Goal: Check status: Check status

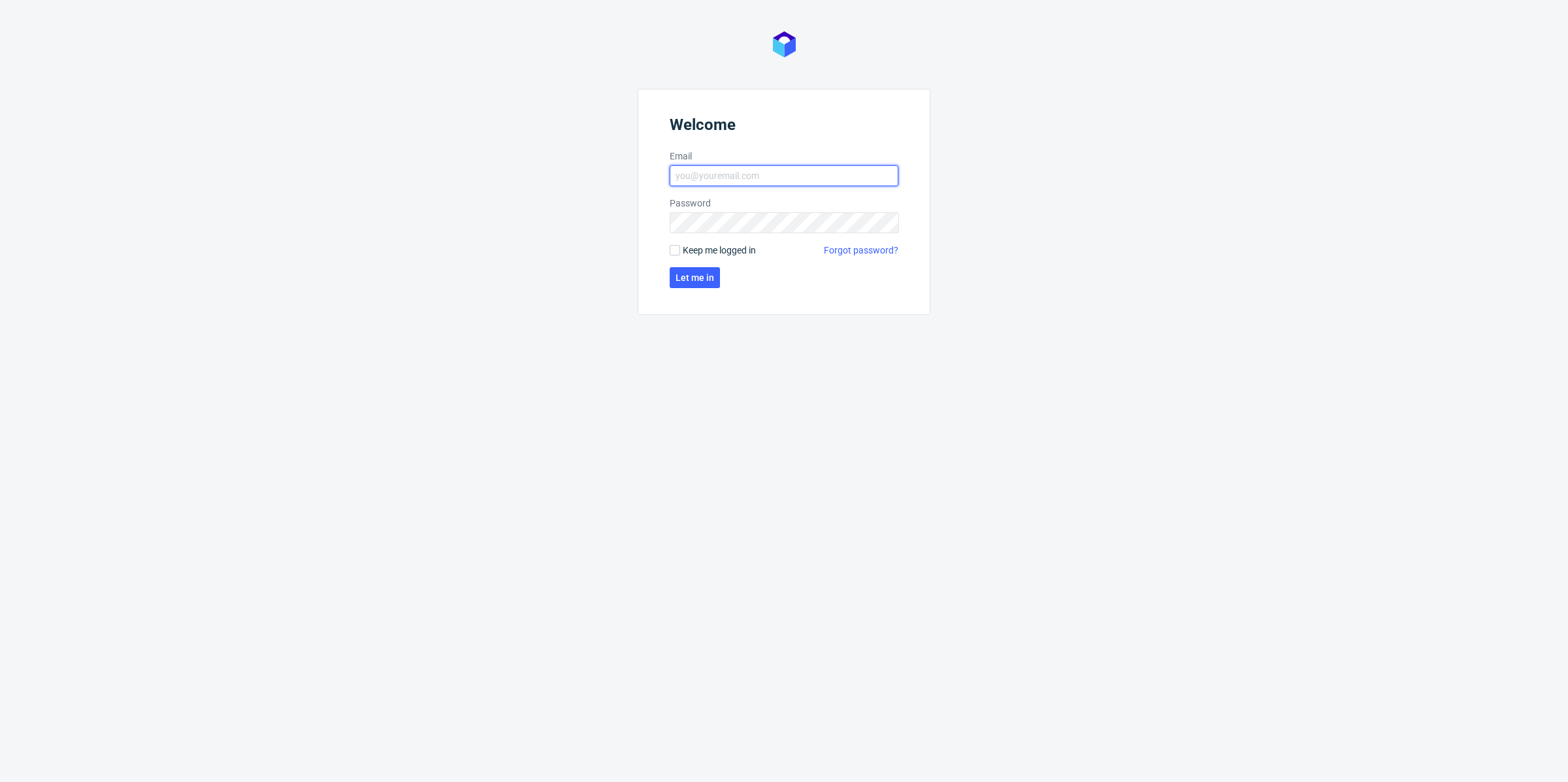
click at [782, 183] on input "Email" at bounding box center [784, 175] width 229 height 20
type input "[EMAIL_ADDRESS][DOMAIN_NAME]"
click button "Let me in" at bounding box center [695, 277] width 51 height 20
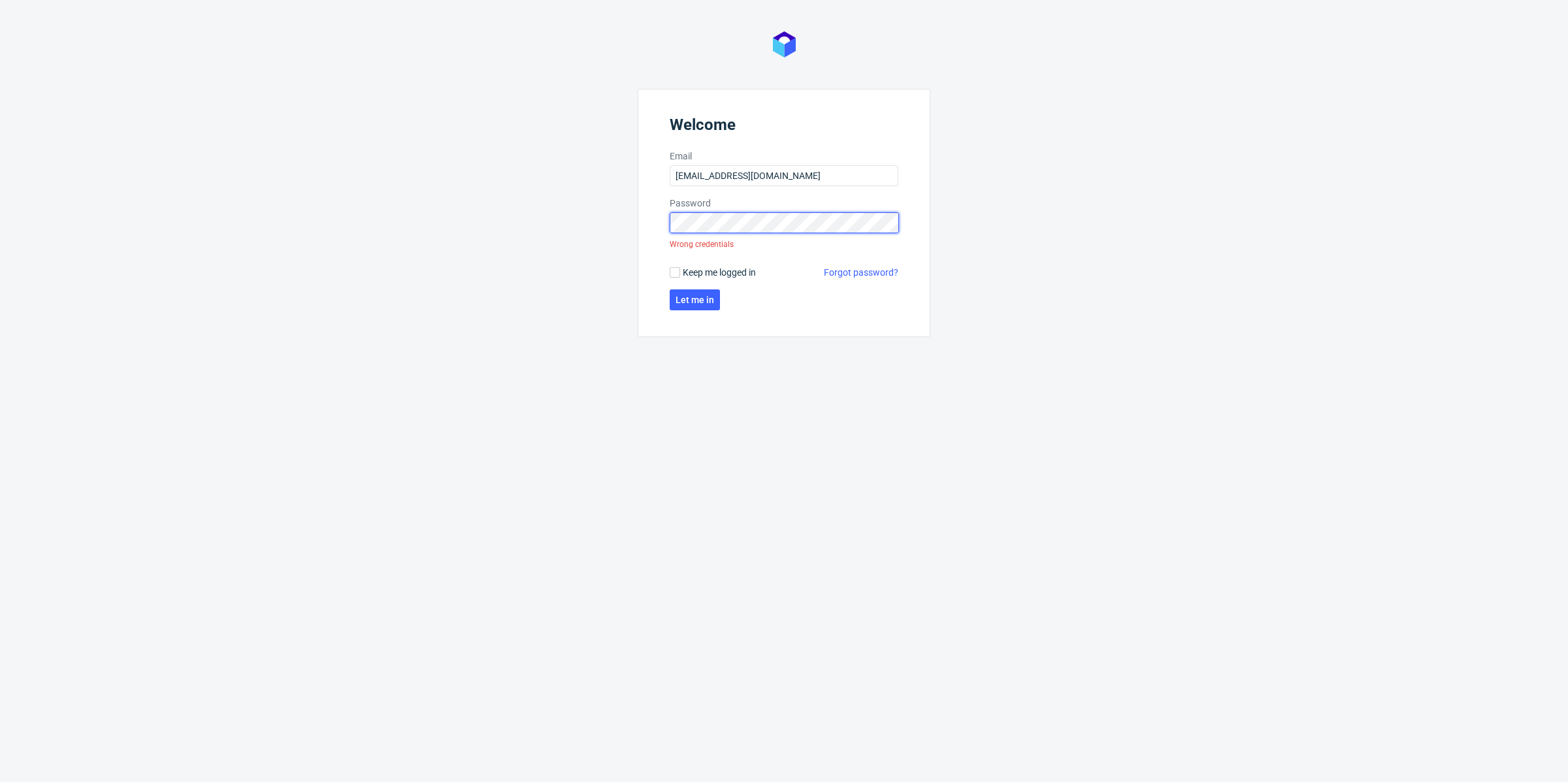
click button "Let me in" at bounding box center [695, 299] width 51 height 20
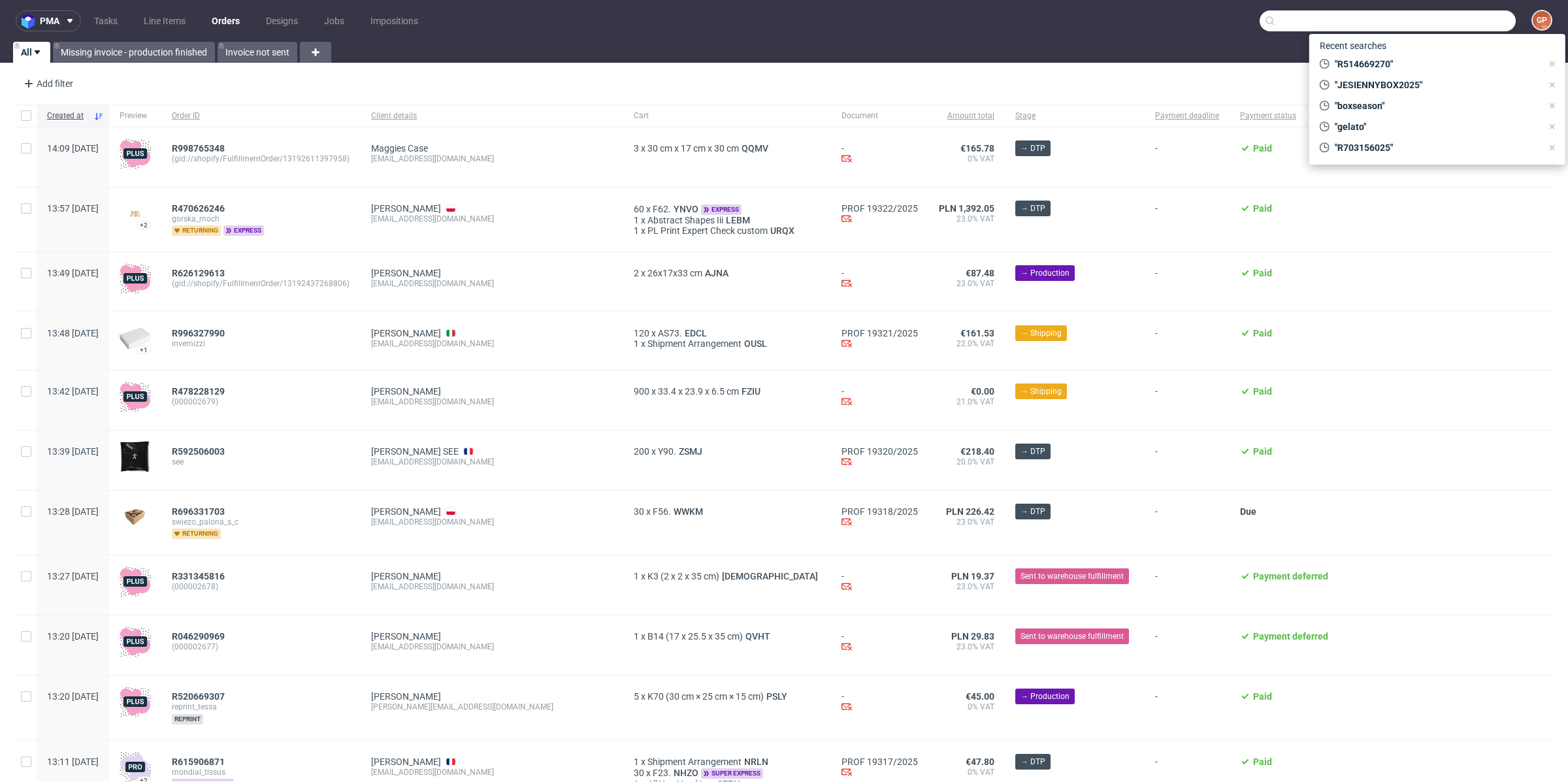
click at [1442, 18] on input "text" at bounding box center [1388, 20] width 256 height 20
paste input "R155297662"
type input "R155297662"
click at [1418, 114] on span "R155297662" at bounding box center [1444, 117] width 53 height 11
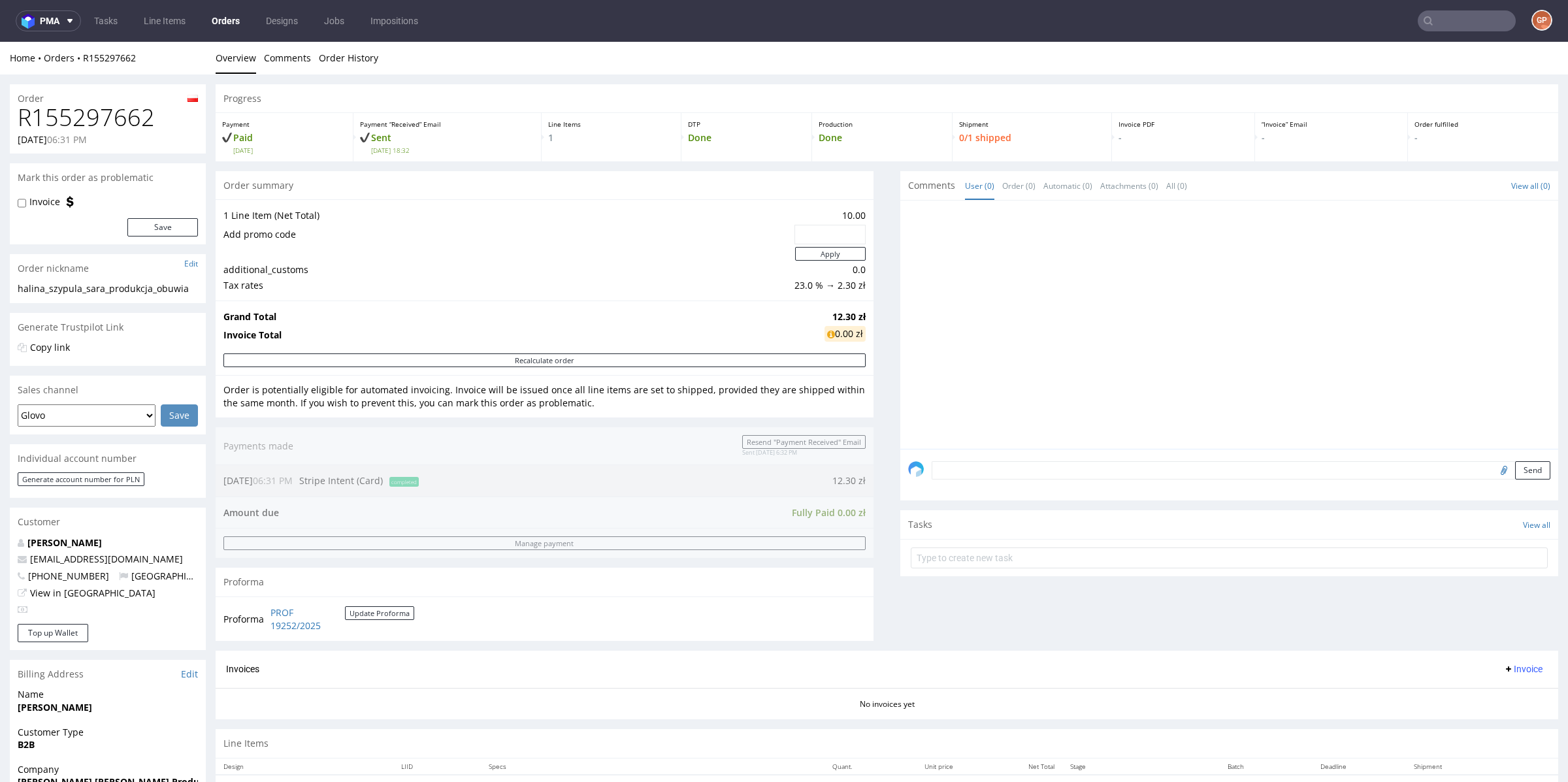
scroll to position [322, 0]
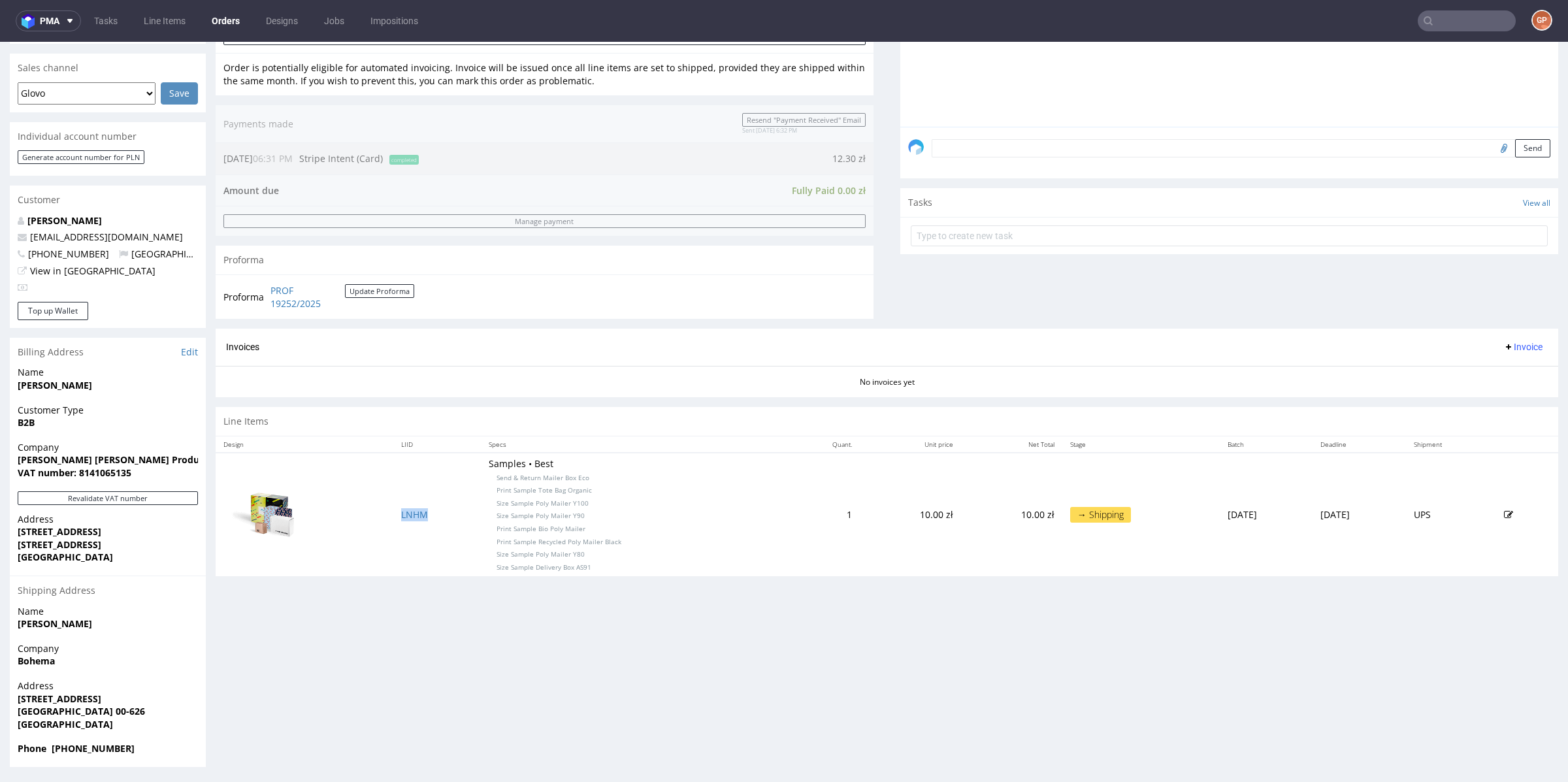
drag, startPoint x: 422, startPoint y: 517, endPoint x: 392, endPoint y: 519, distance: 30.1
click at [394, 519] on td "LNHM" at bounding box center [437, 515] width 87 height 124
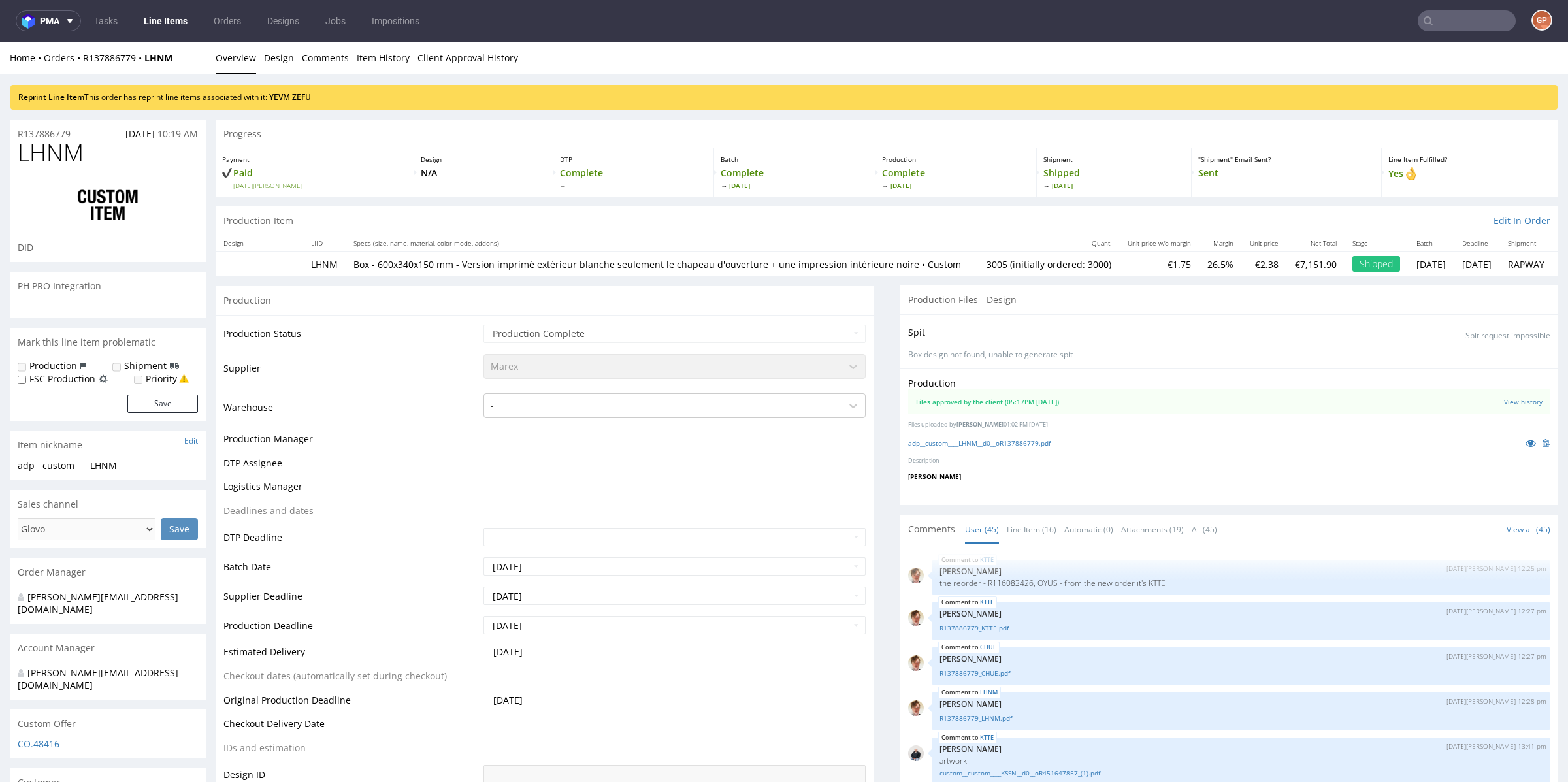
scroll to position [1953, 0]
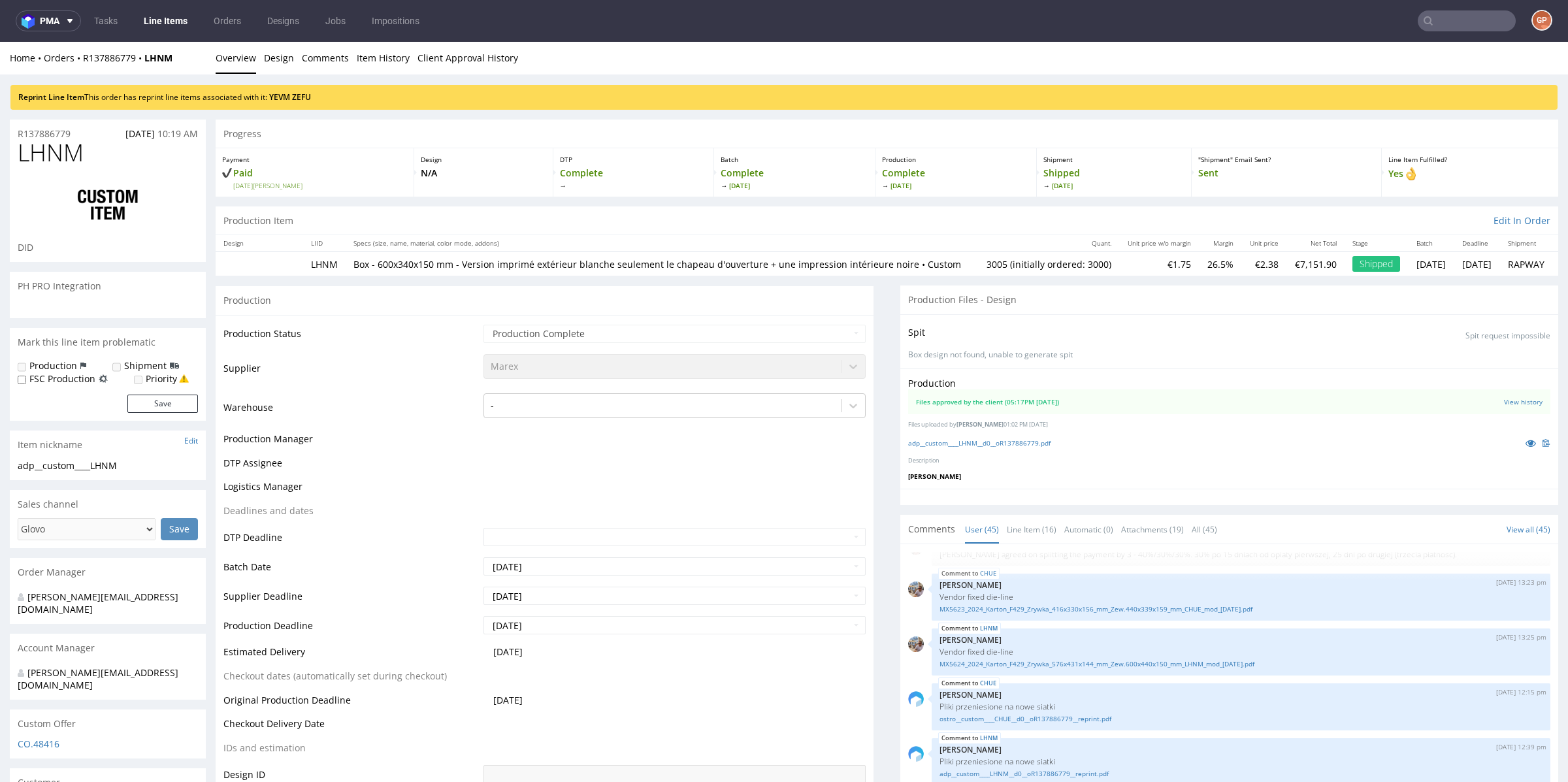
select select "in_progress"
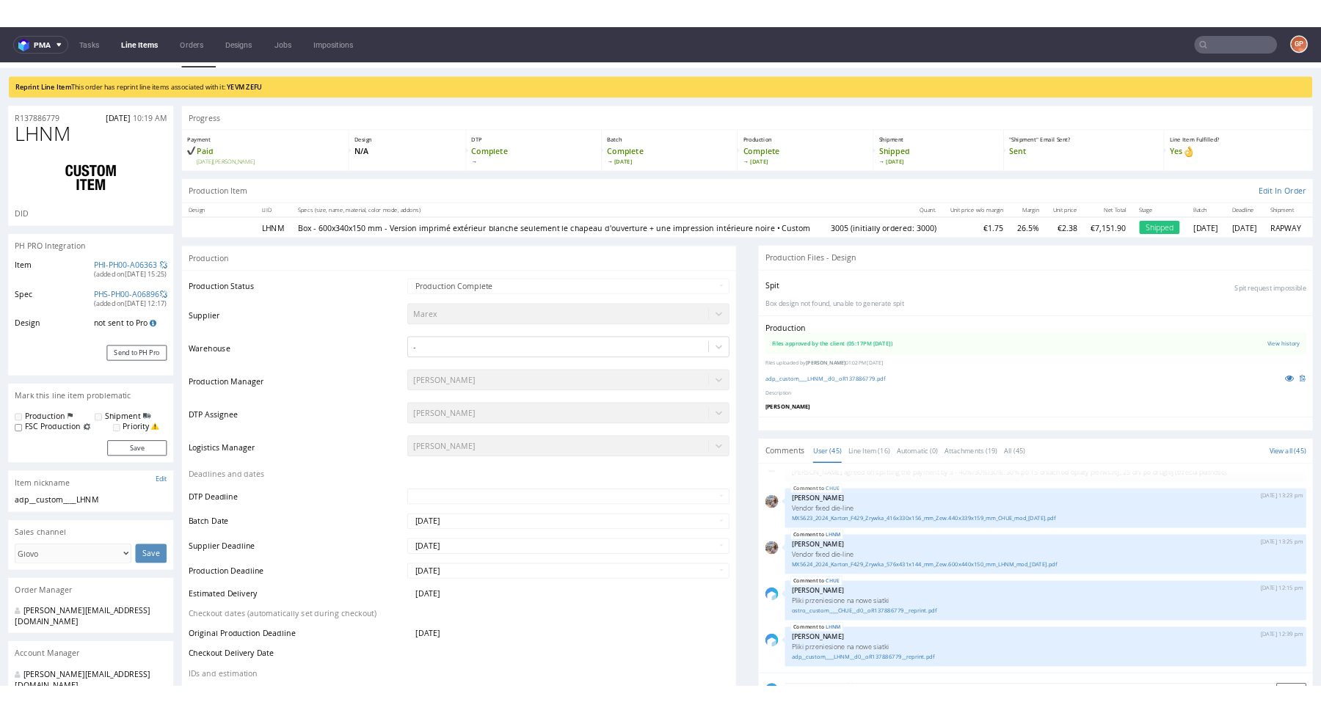
scroll to position [30, 0]
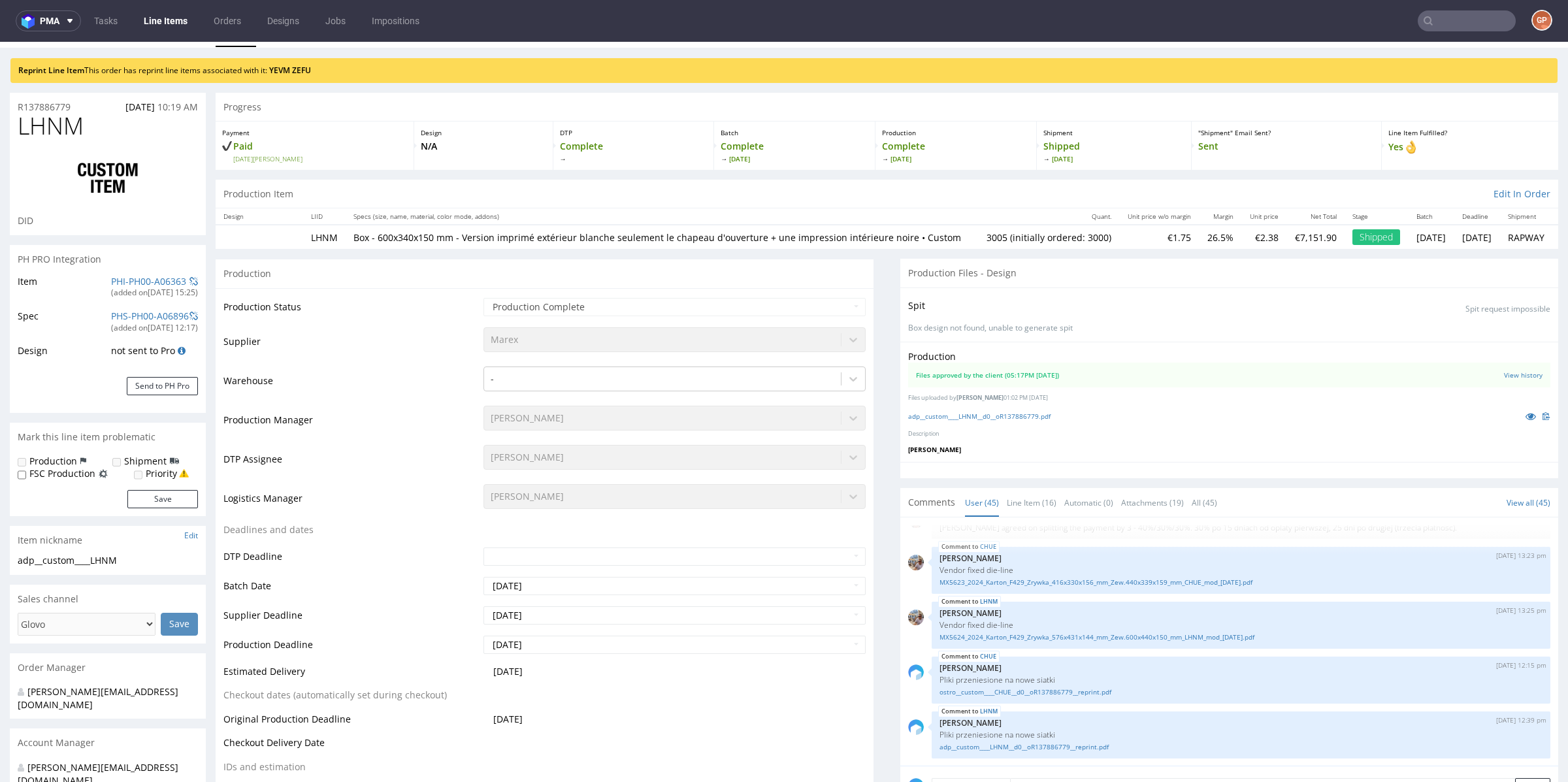
click at [45, 130] on span "LHNM" at bounding box center [51, 126] width 66 height 26
copy span "LHNM"
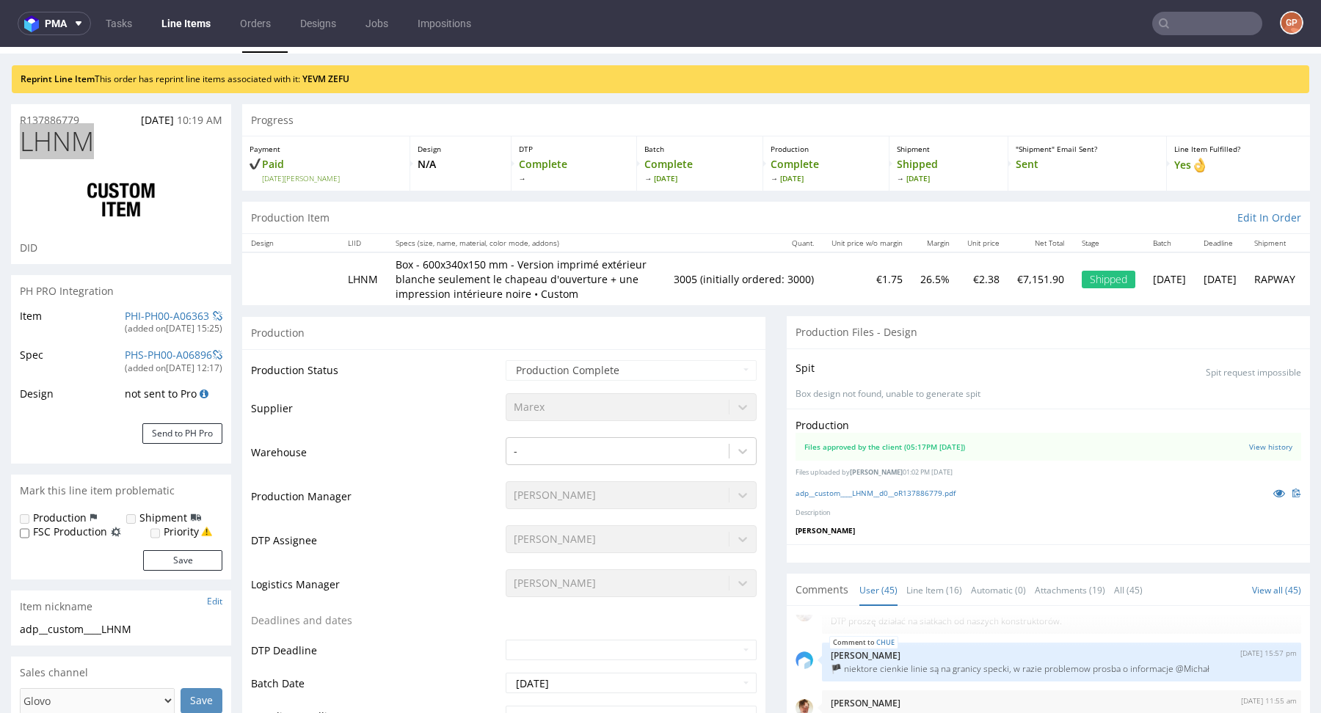
scroll to position [2303, 0]
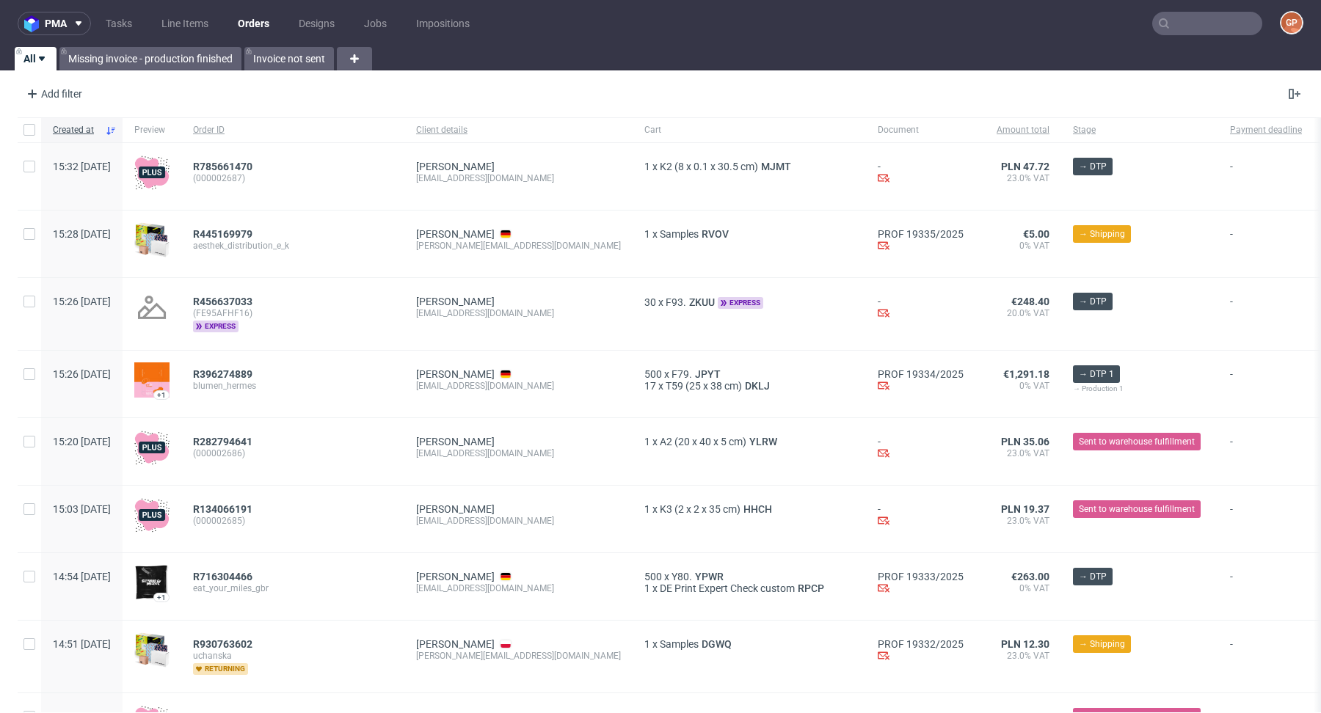
click at [1202, 19] on input "text" at bounding box center [1207, 23] width 110 height 23
paste input "[EMAIL_ADDRESS][DOMAIN_NAME]"
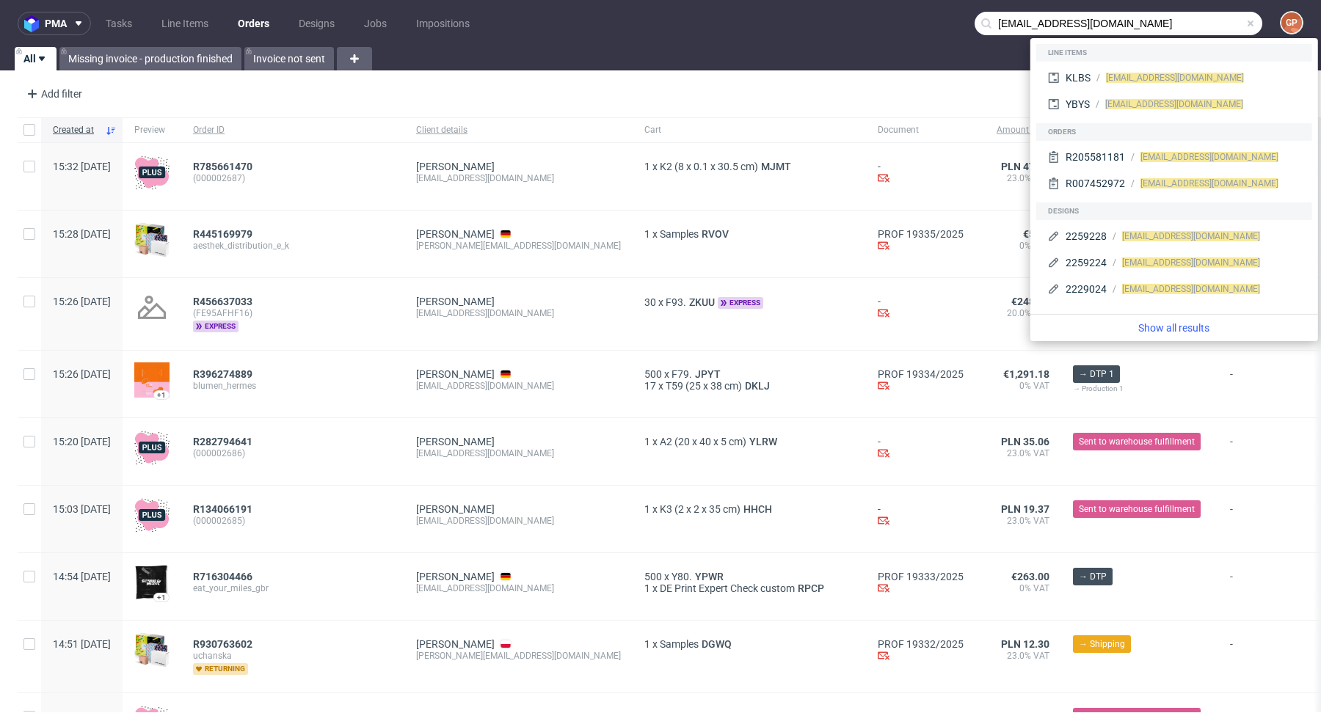
type input "[EMAIL_ADDRESS][DOMAIN_NAME]"
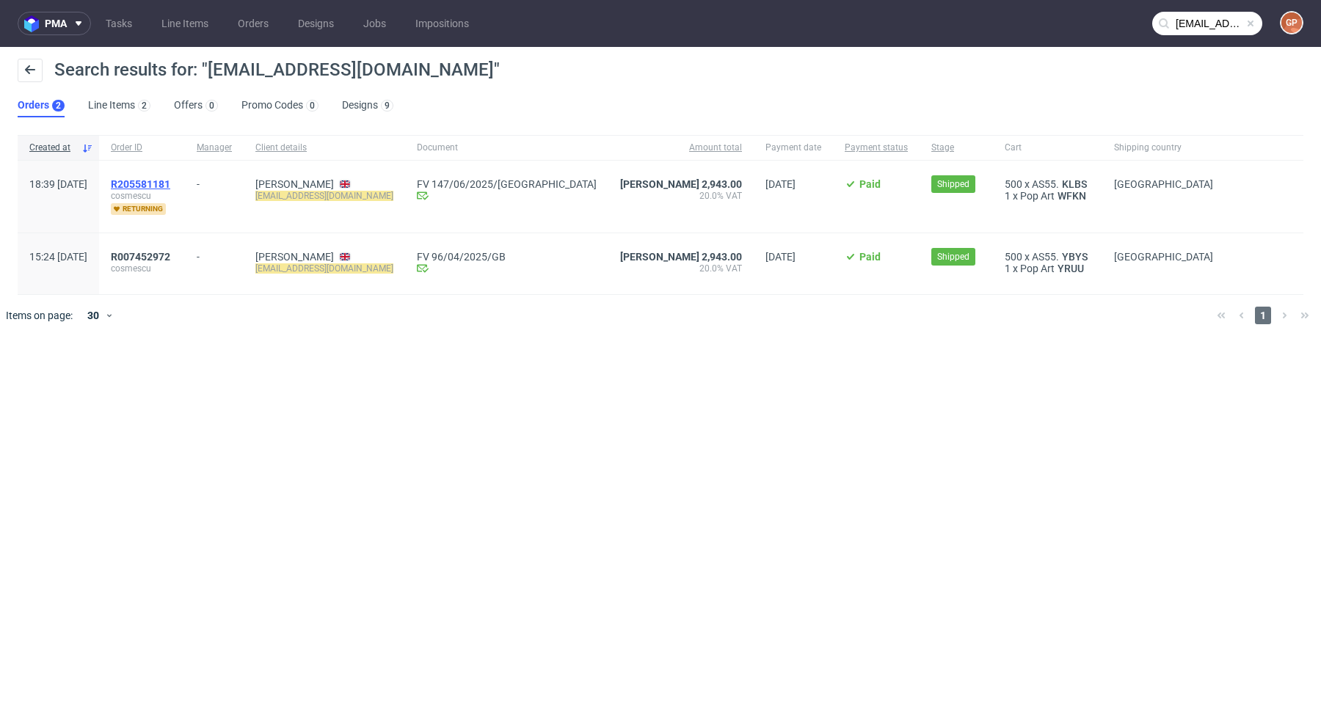
click at [170, 181] on span "R205581181" at bounding box center [140, 184] width 59 height 12
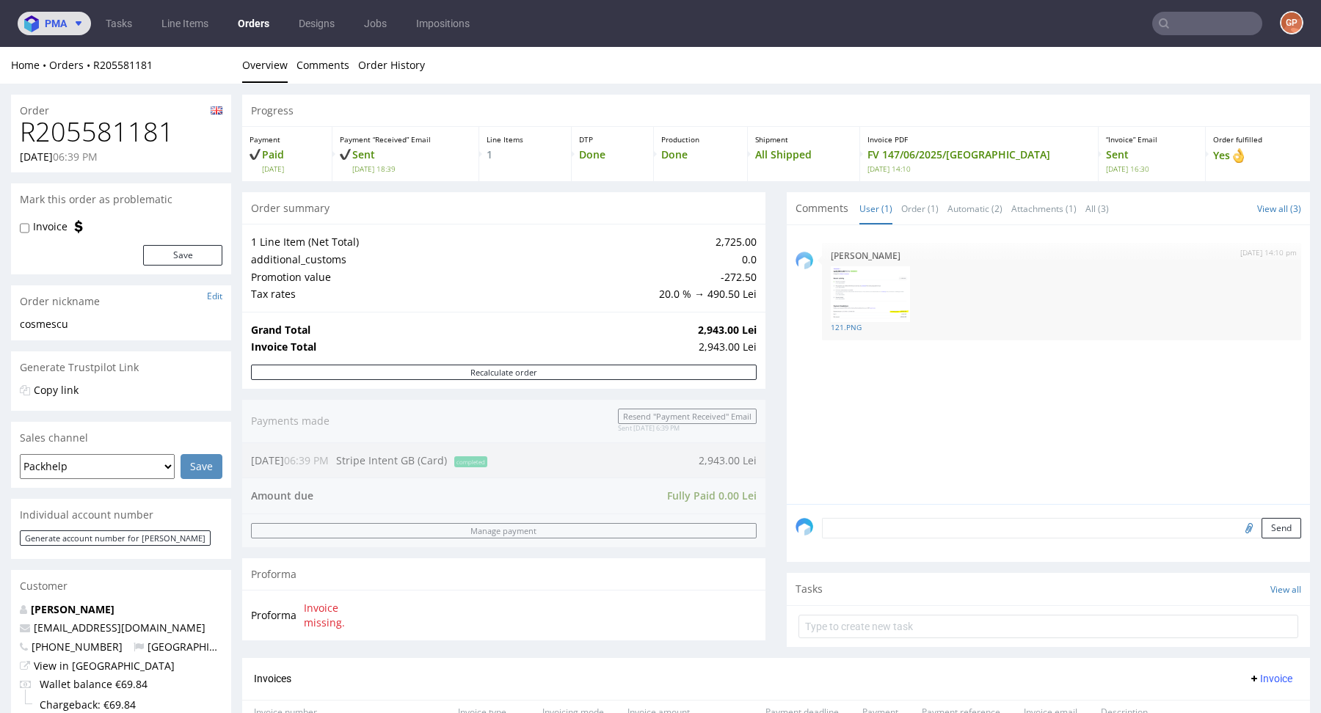
click at [85, 22] on button "pma" at bounding box center [54, 23] width 73 height 23
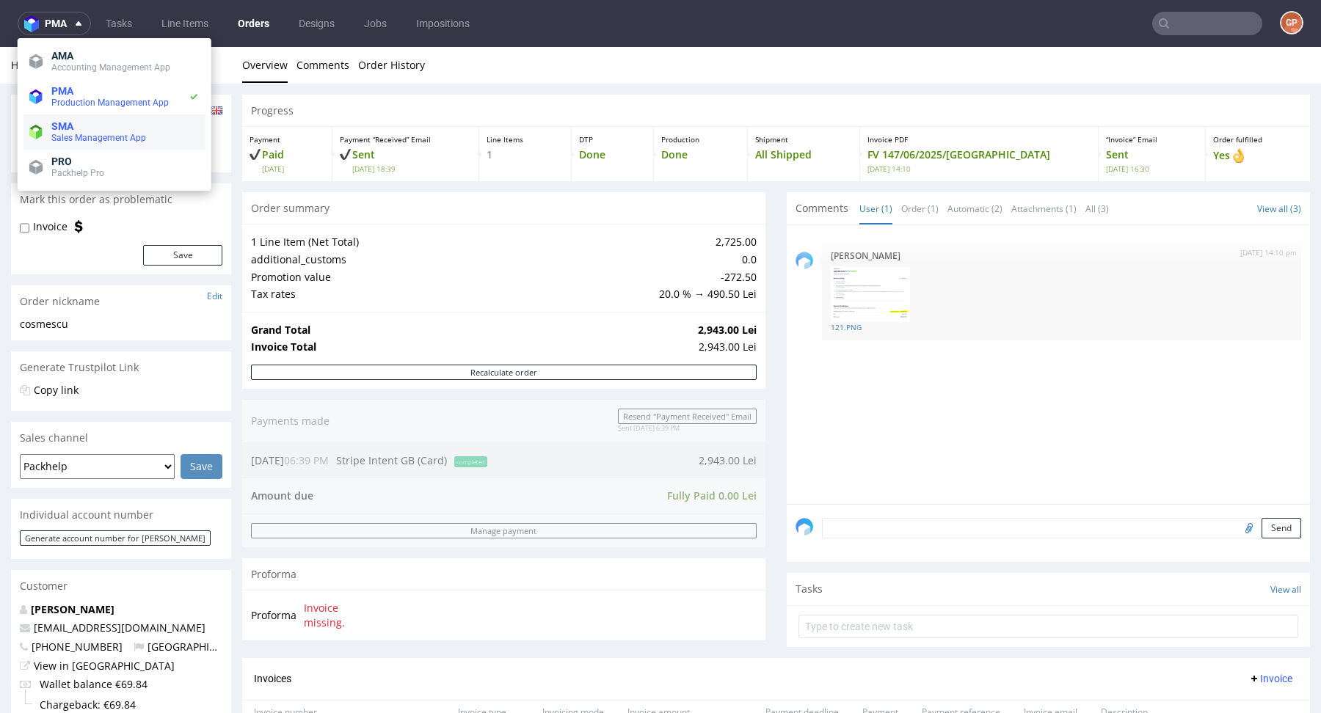
click at [129, 136] on span "Sales Management App" at bounding box center [98, 138] width 95 height 10
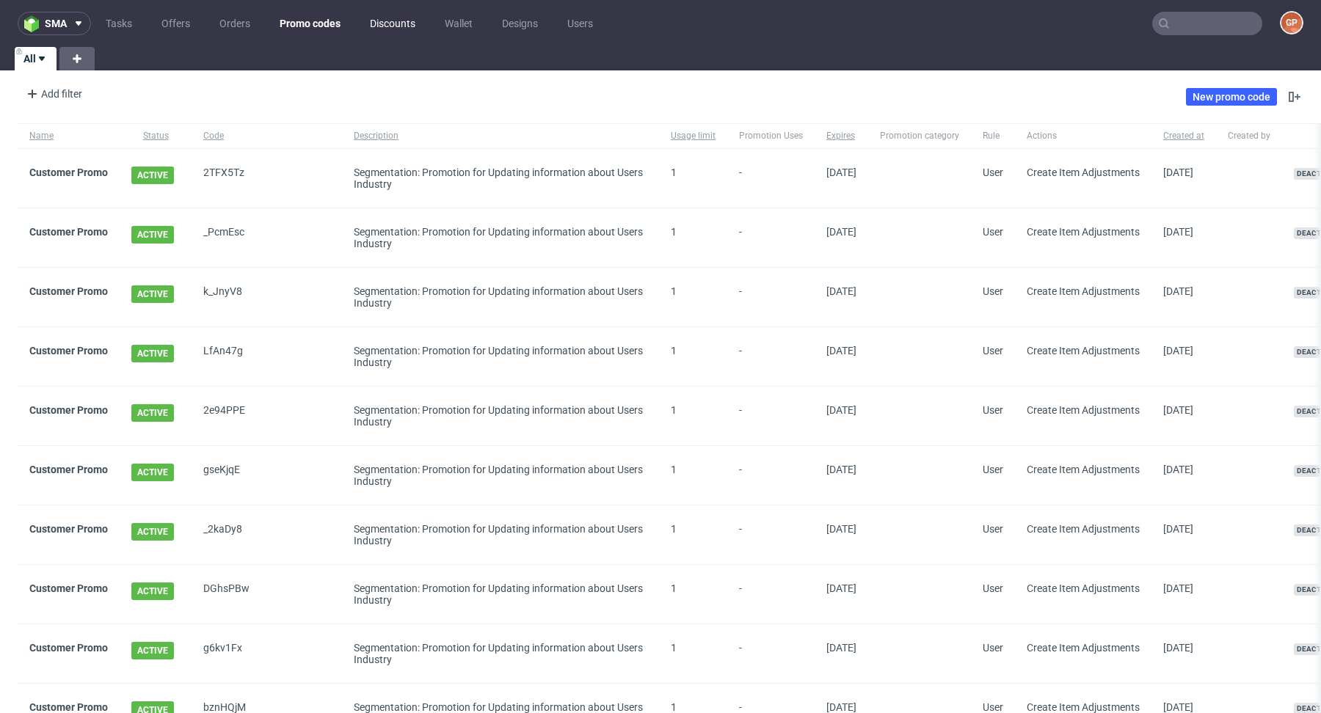
click at [393, 21] on link "Discounts" at bounding box center [392, 23] width 63 height 23
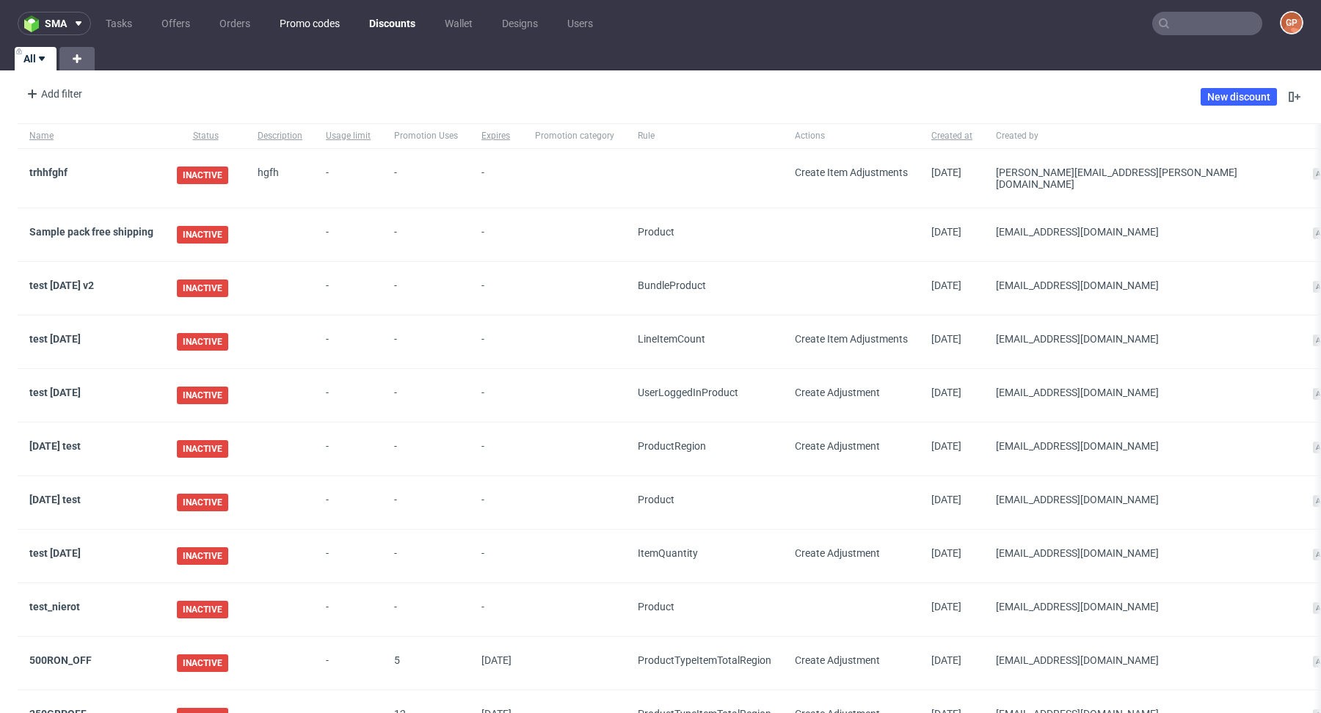
click at [319, 20] on link "Promo codes" at bounding box center [310, 23] width 78 height 23
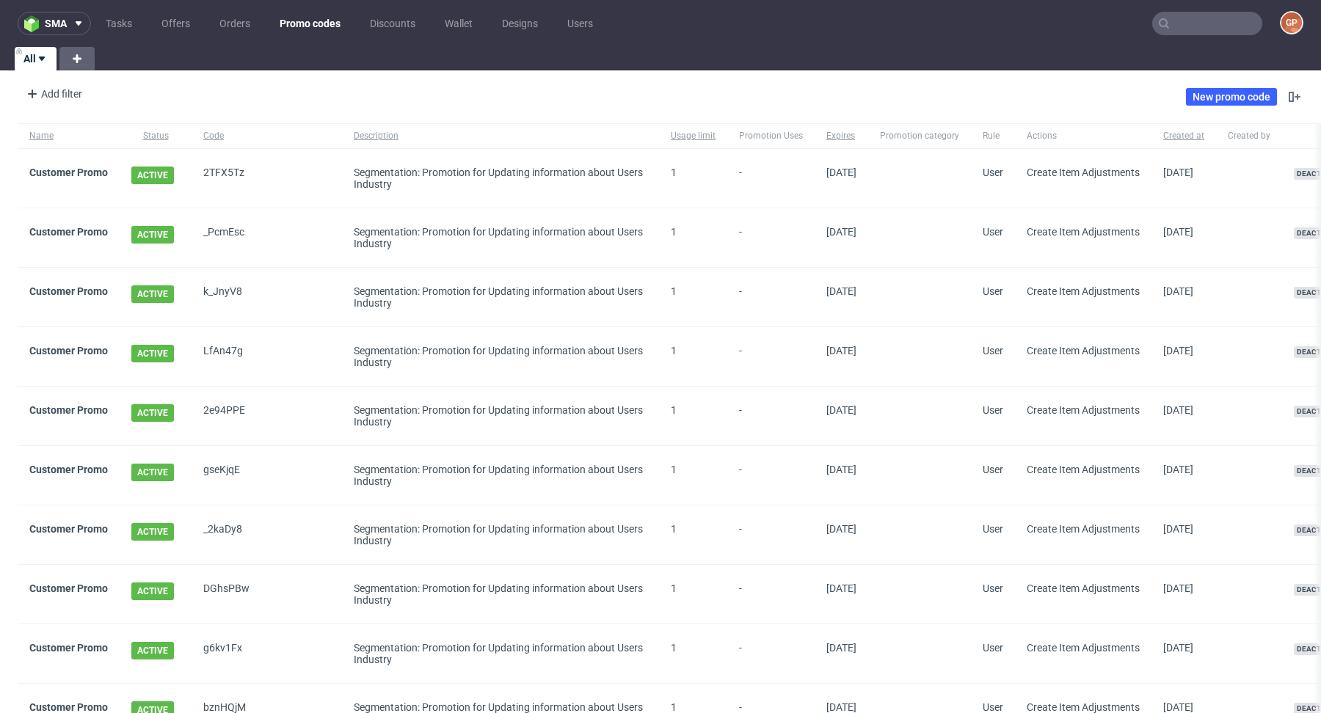
click at [1221, 88] on div "New promo code" at bounding box center [1231, 97] width 91 height 18
click at [1217, 91] on link "New promo code" at bounding box center [1231, 97] width 91 height 18
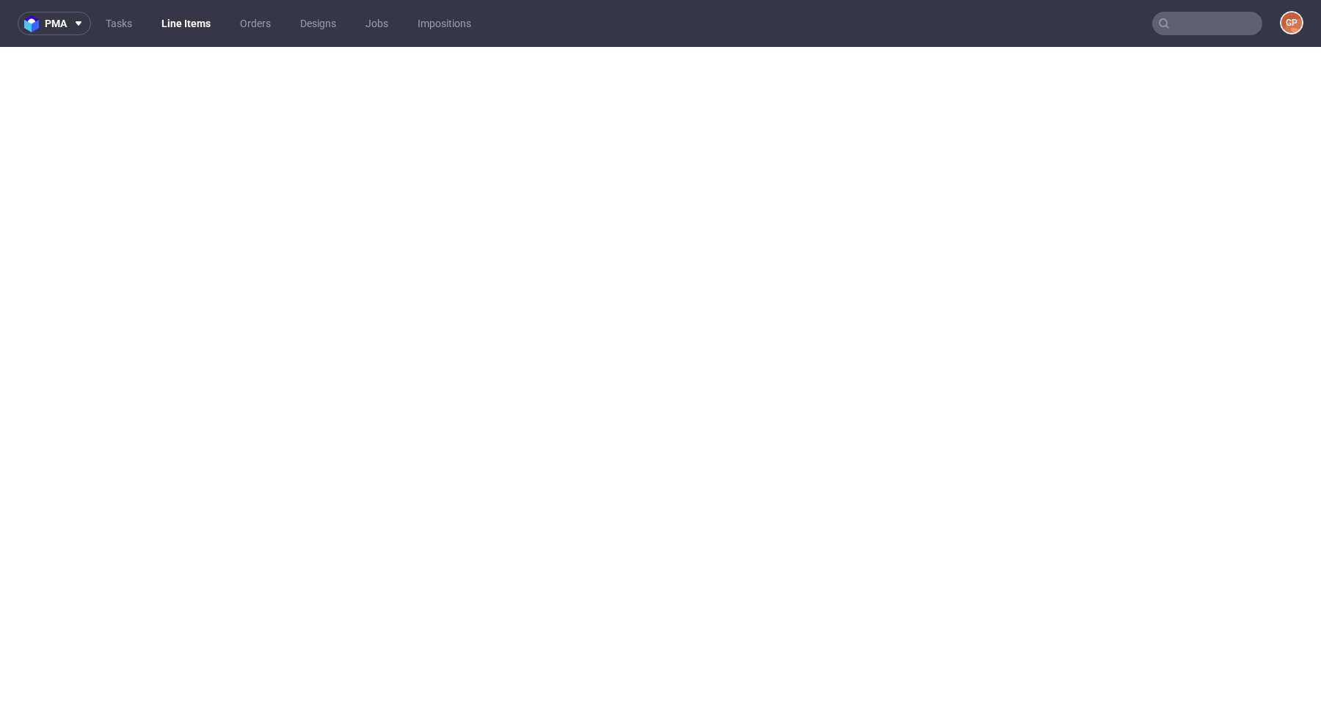
select select "in_progress"
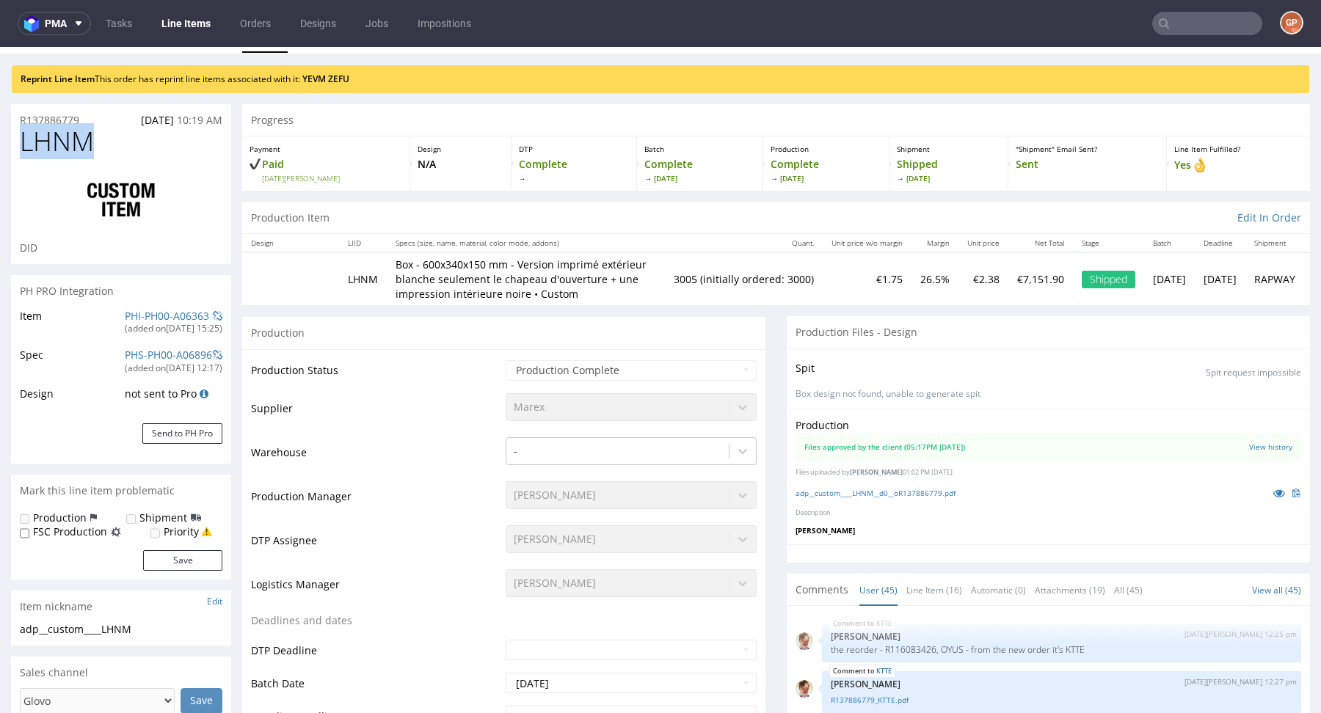
scroll to position [2303, 0]
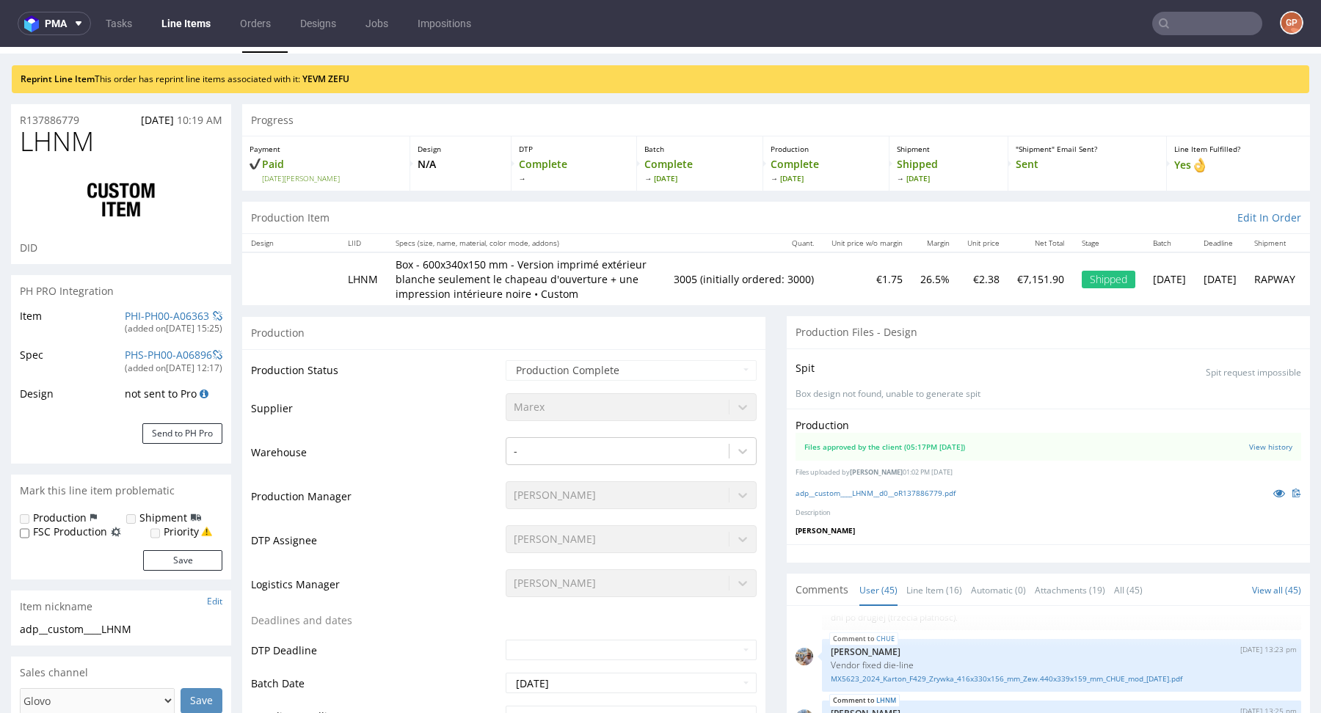
click at [376, 500] on td "Production Manager" at bounding box center [376, 502] width 251 height 44
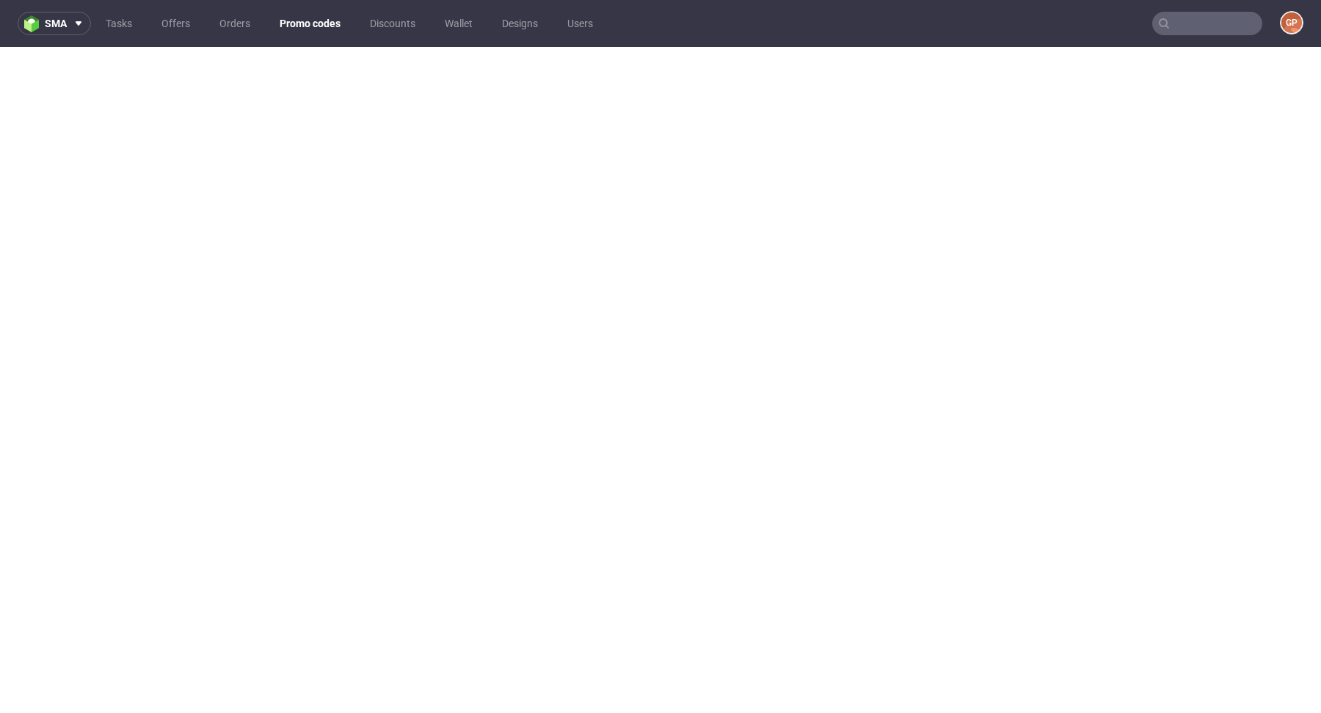
scroll to position [4, 0]
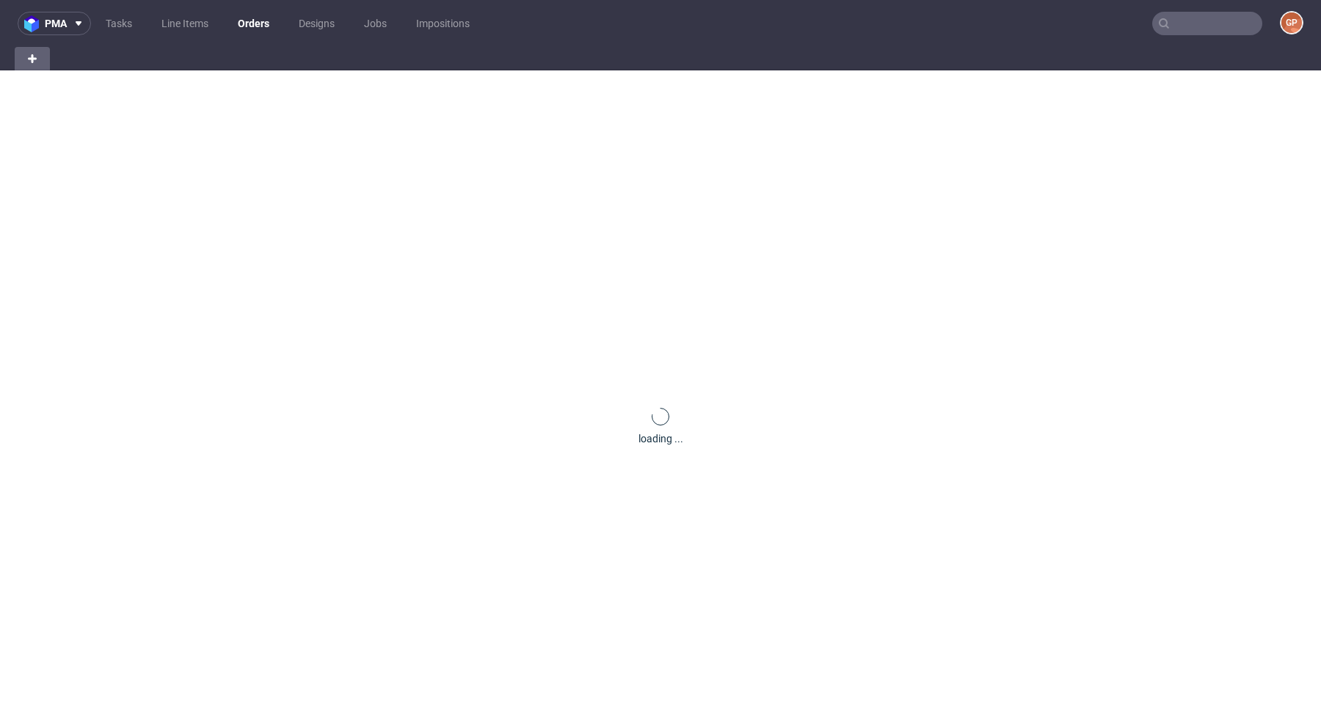
click at [1184, 42] on nav "pma Tasks Line Items Orders Designs Jobs Impositions GP" at bounding box center [660, 23] width 1321 height 47
click at [1186, 12] on input "text" at bounding box center [1207, 23] width 110 height 23
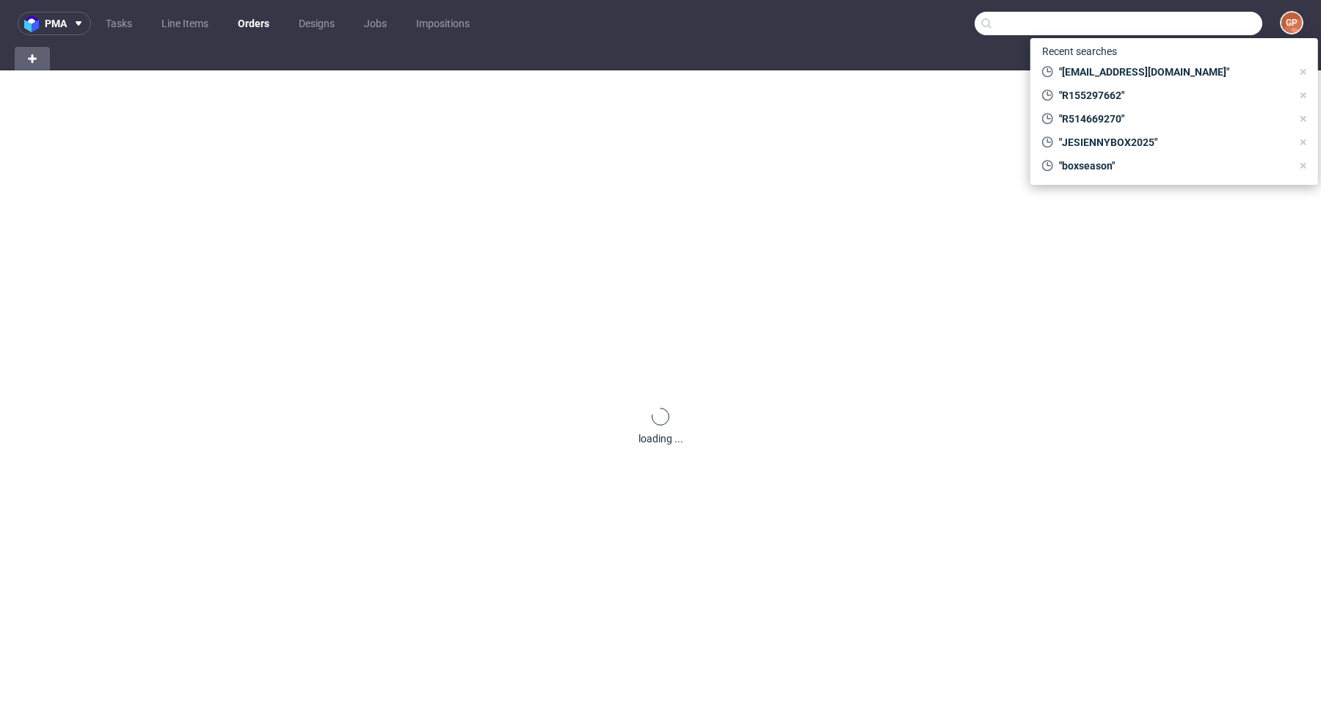
paste input "[EMAIL_ADDRESS][DOMAIN_NAME]"
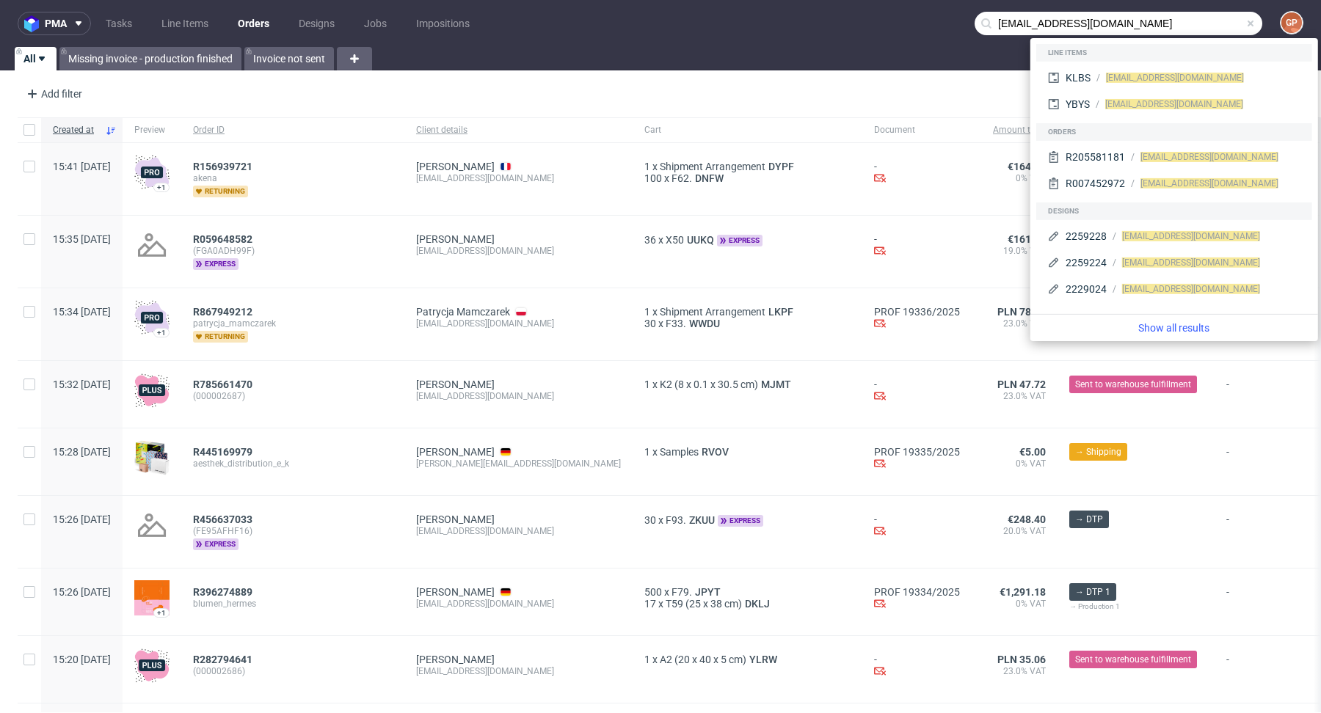
type input "[EMAIL_ADDRESS][DOMAIN_NAME]"
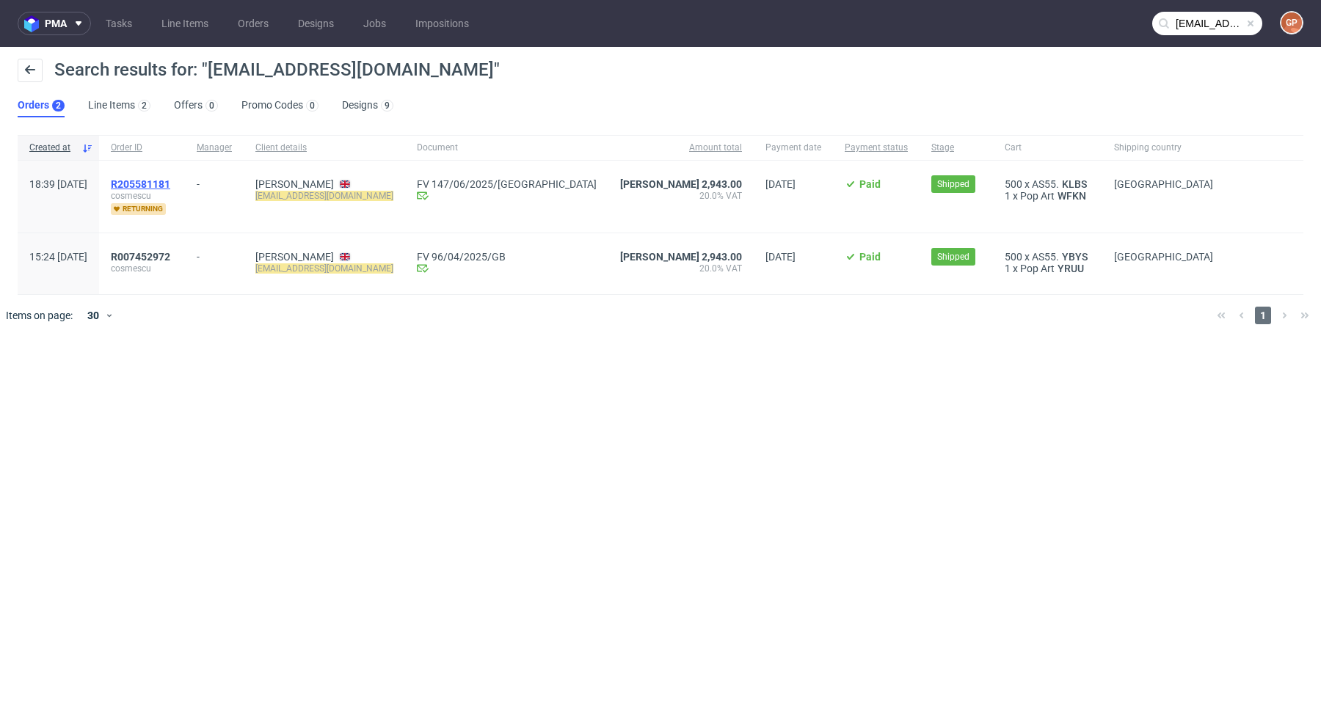
click at [170, 183] on span "R205581181" at bounding box center [140, 184] width 59 height 12
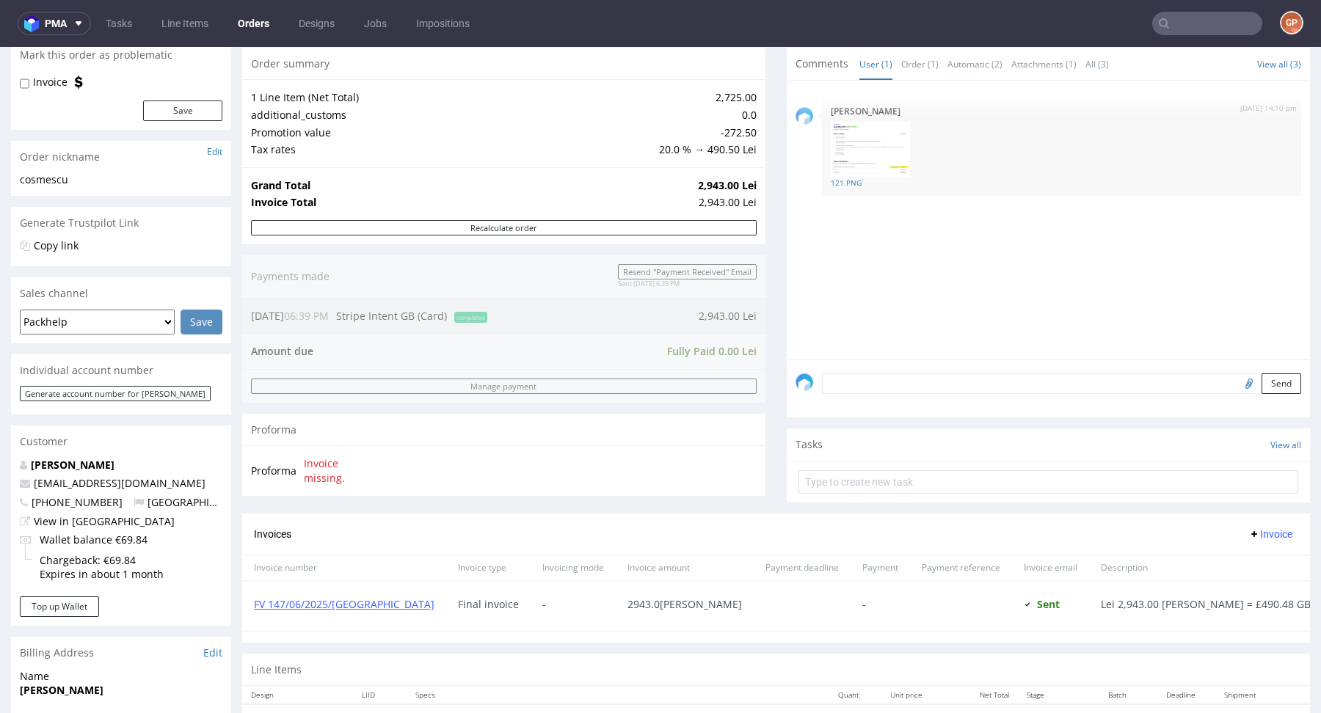
scroll to position [420, 0]
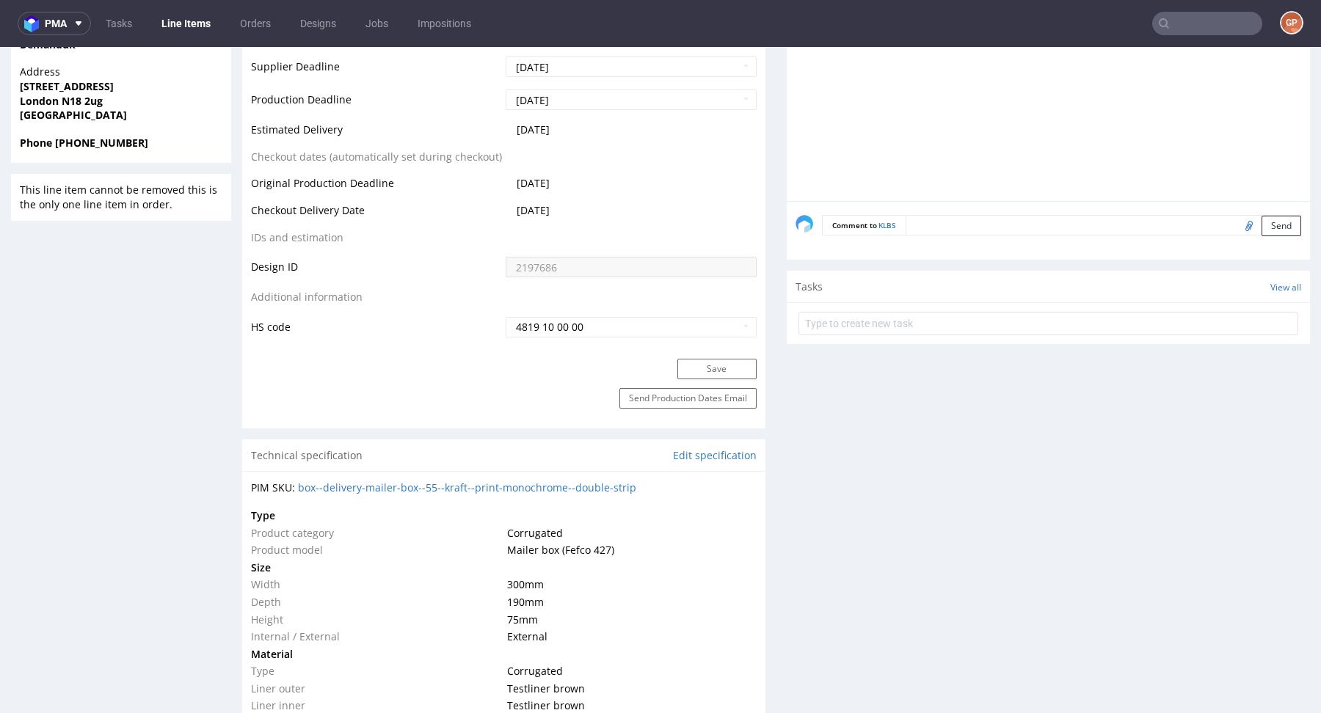
scroll to position [708, 0]
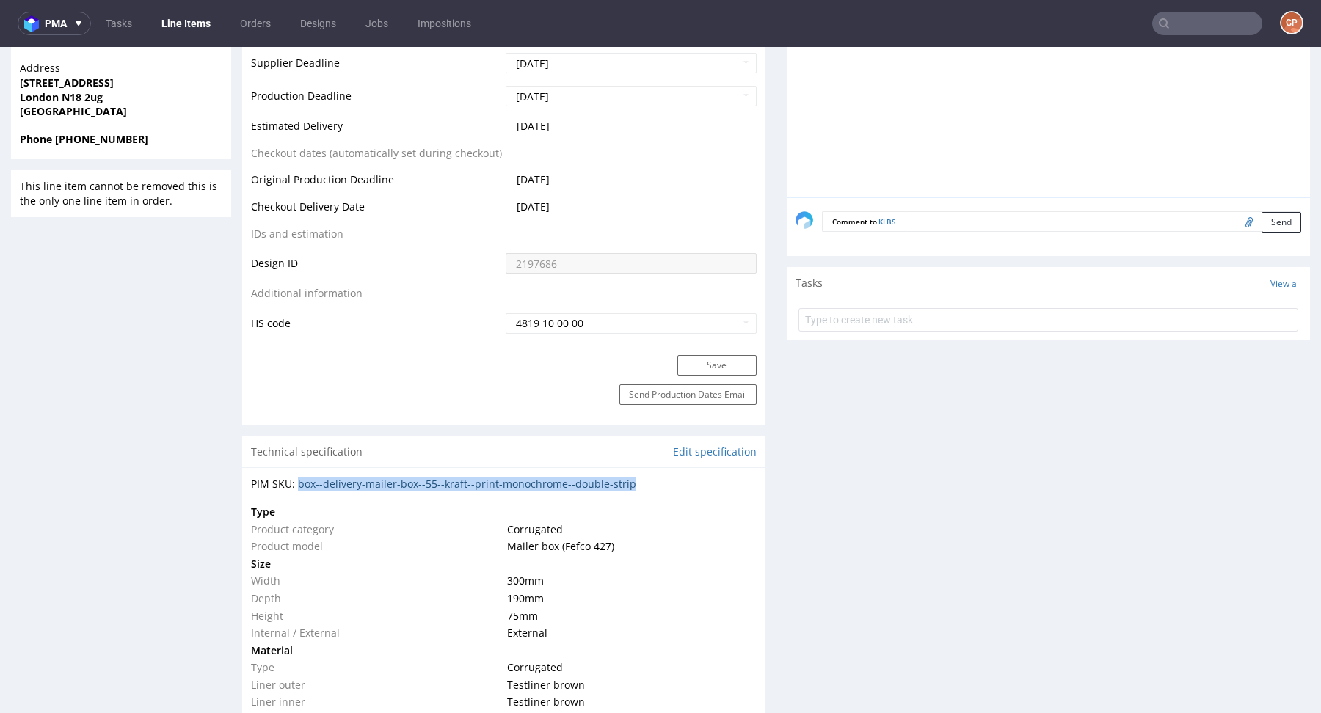
drag, startPoint x: 648, startPoint y: 486, endPoint x: 299, endPoint y: 488, distance: 349.3
click at [299, 488] on div "PIM SKU: box--delivery-mailer-box--55--kraft--print-monochrome--double-strip" at bounding box center [504, 484] width 506 height 15
copy link "box--delivery-mailer-box--55--kraft--print-monochrome--double-strip"
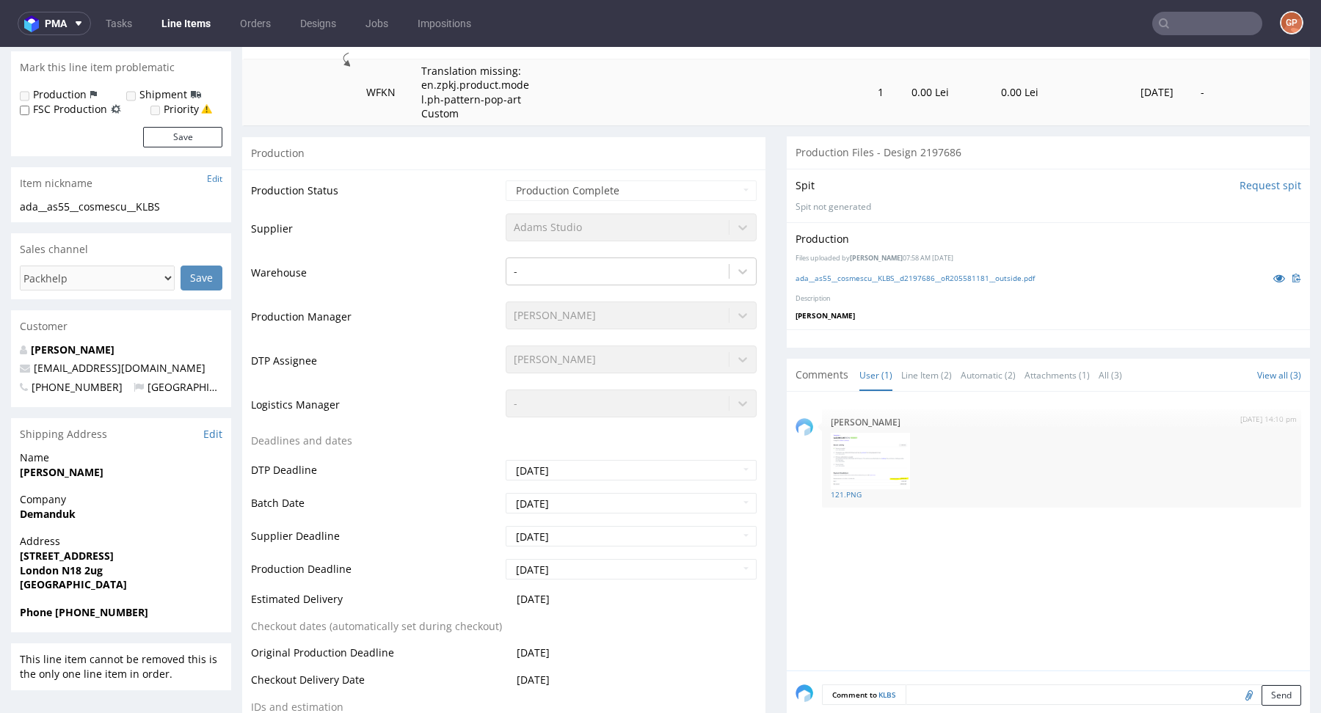
scroll to position [317, 0]
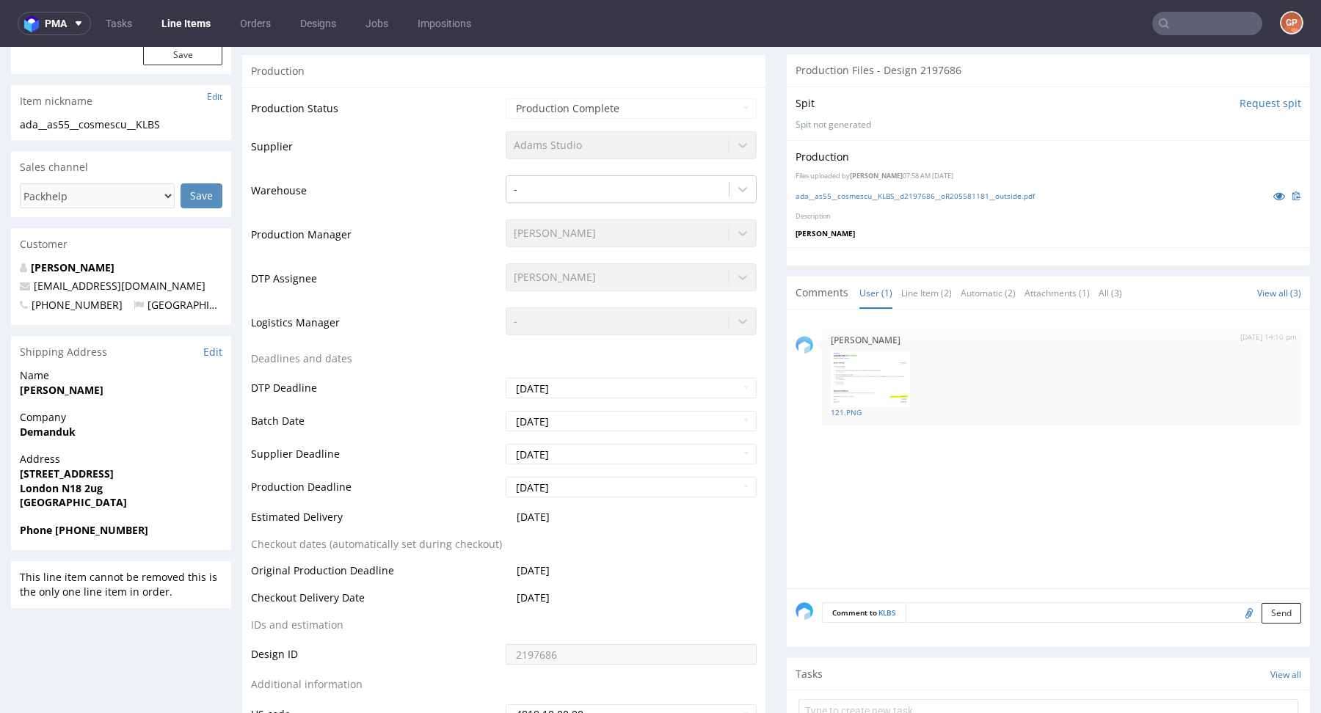
click at [46, 437] on strong "Demanduk" at bounding box center [48, 432] width 56 height 14
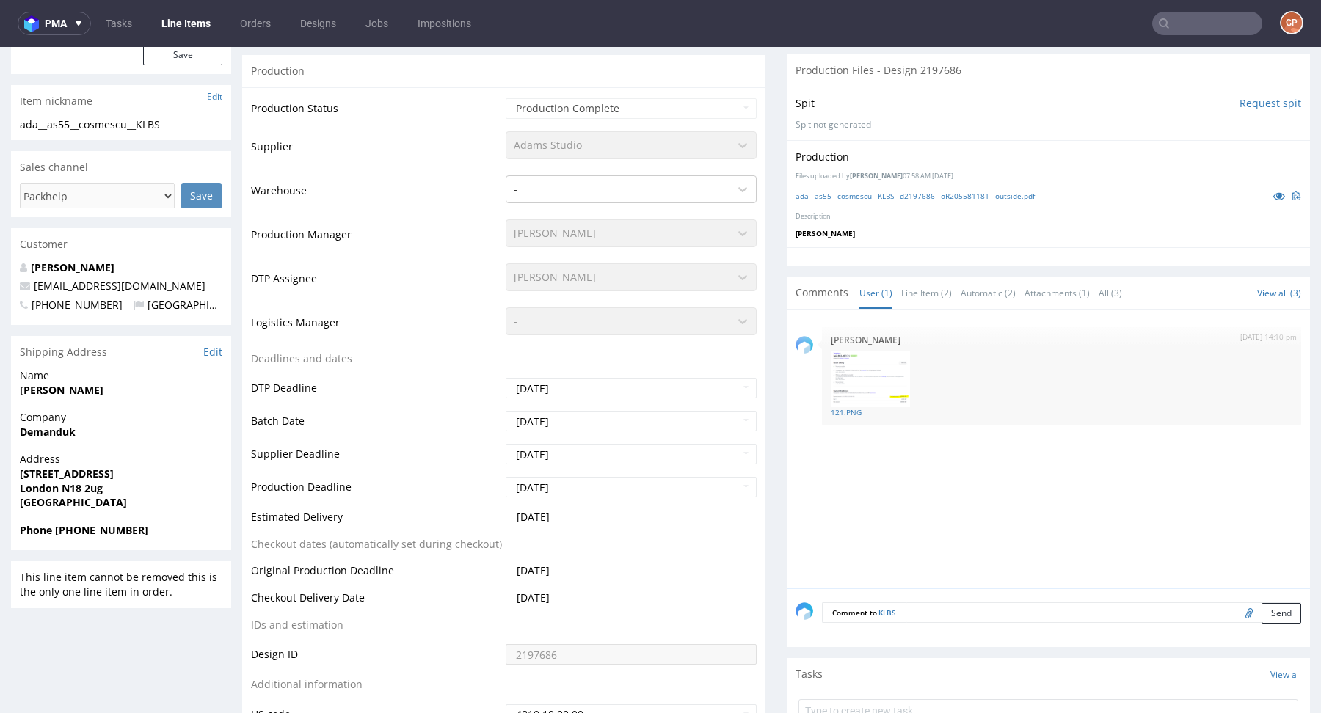
click at [46, 437] on strong "Demanduk" at bounding box center [48, 432] width 56 height 14
click at [40, 429] on strong "Demanduk" at bounding box center [48, 432] width 56 height 14
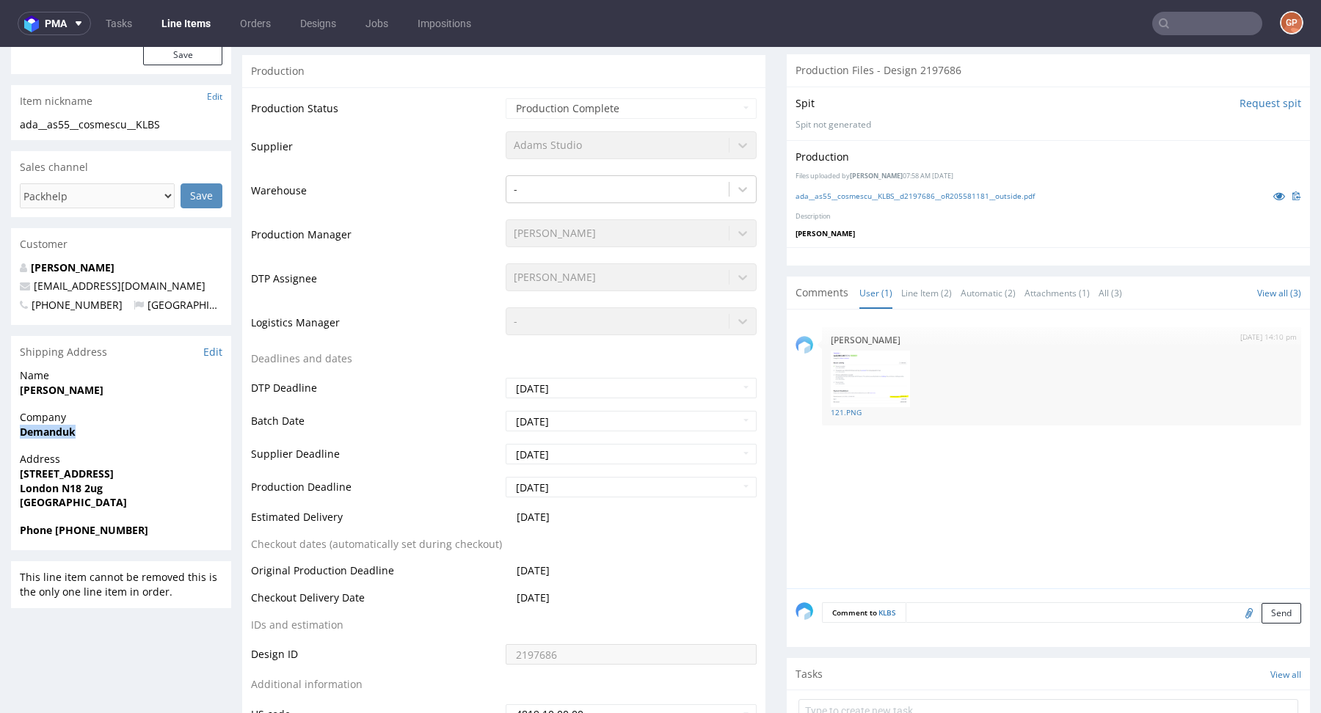
click at [40, 429] on strong "Demanduk" at bounding box center [48, 432] width 56 height 14
copy strong "Demanduk"
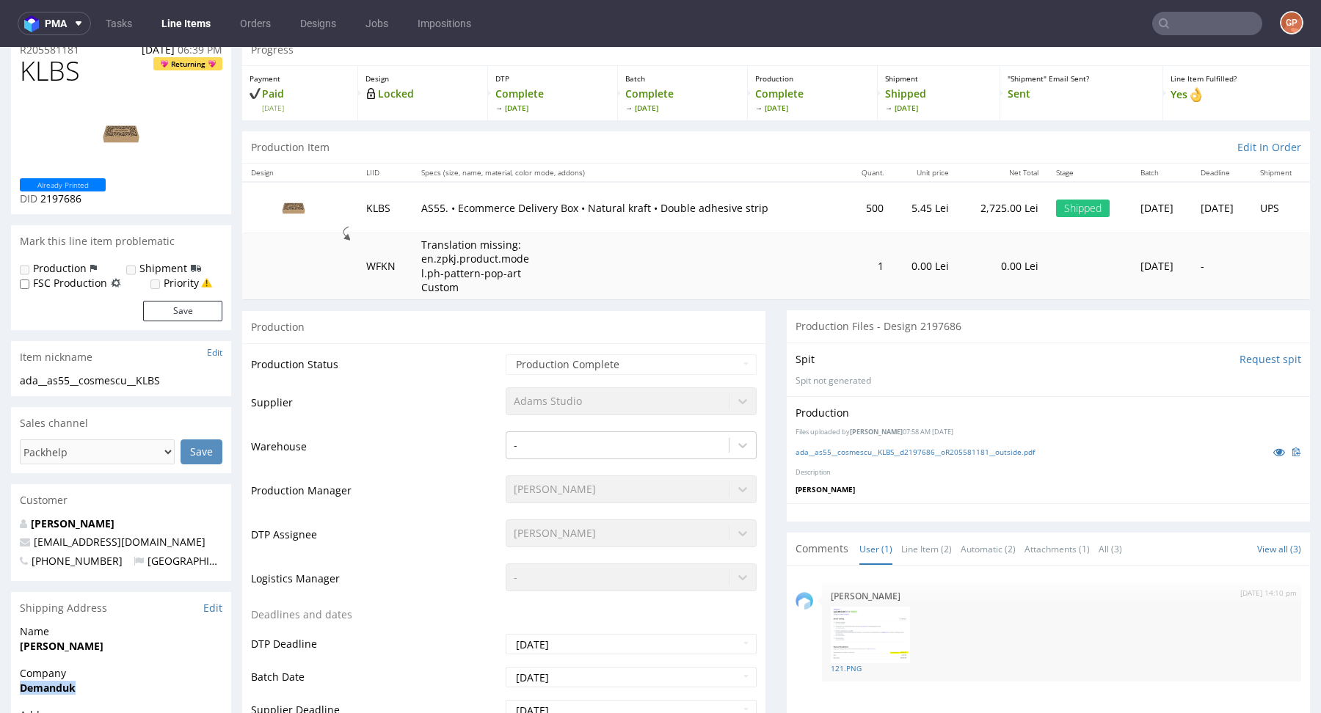
scroll to position [0, 0]
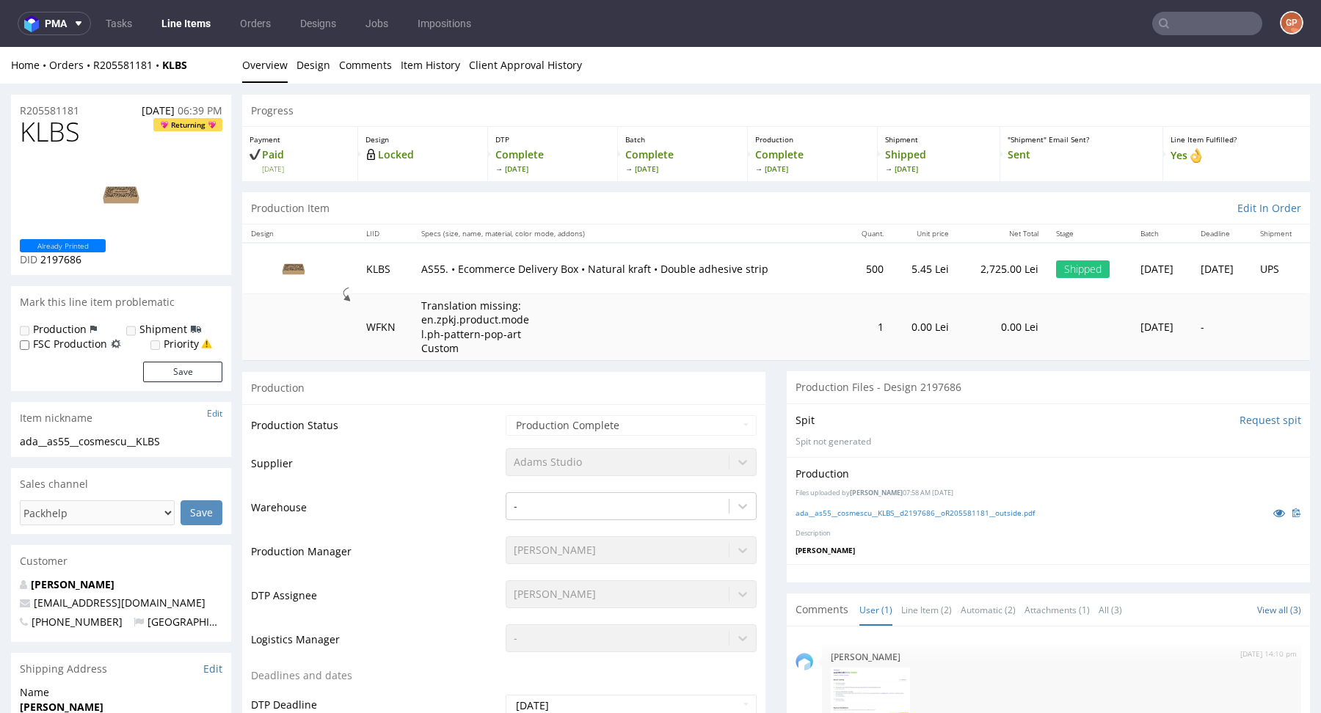
click at [52, 138] on span "KLBS" at bounding box center [50, 131] width 60 height 29
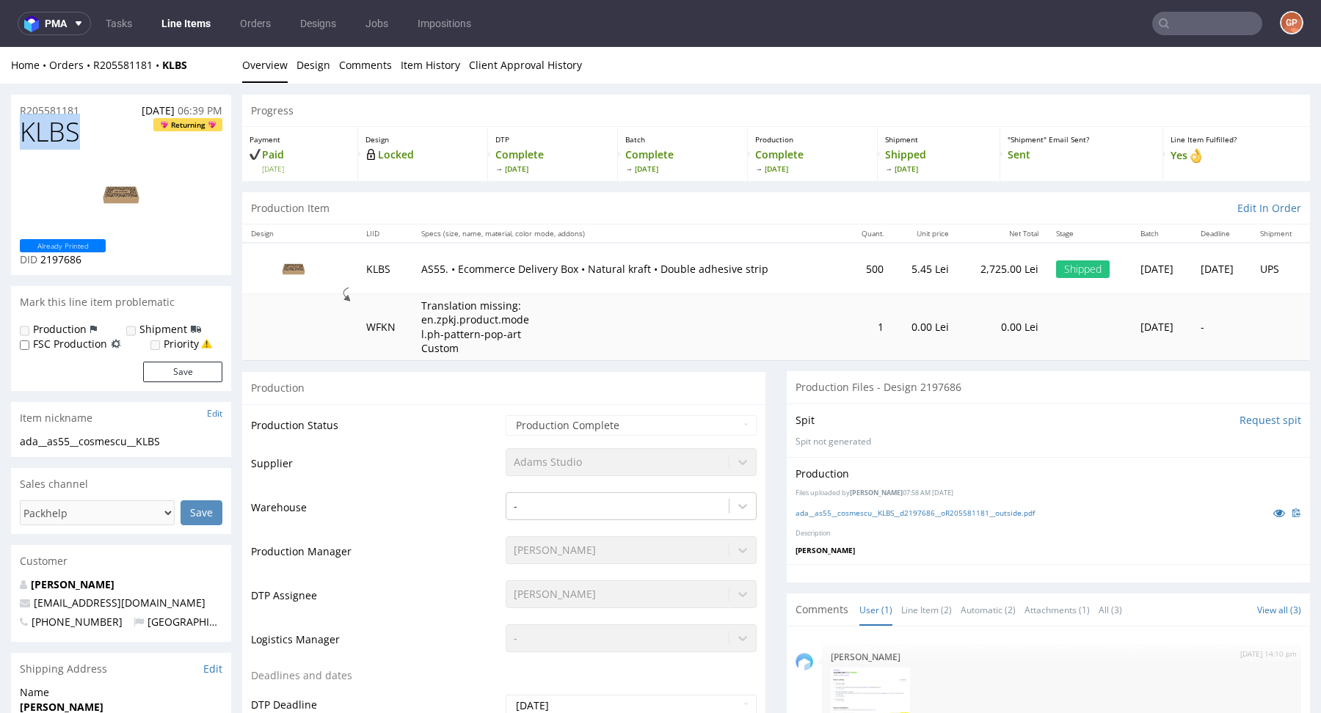
click at [52, 138] on span "KLBS" at bounding box center [50, 131] width 60 height 29
copy span "KLBS"
click at [729, 372] on div "Production" at bounding box center [503, 387] width 523 height 33
click at [651, 101] on div "Progress" at bounding box center [776, 111] width 1068 height 32
